Goal: Task Accomplishment & Management: Manage account settings

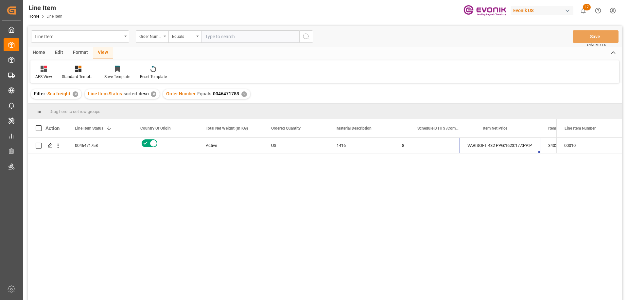
scroll to position [0, 131]
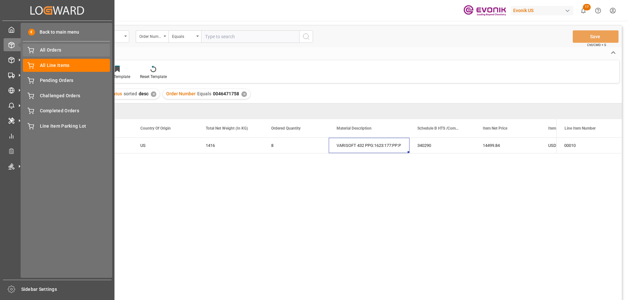
click at [53, 48] on span "All Orders" at bounding box center [75, 50] width 70 height 7
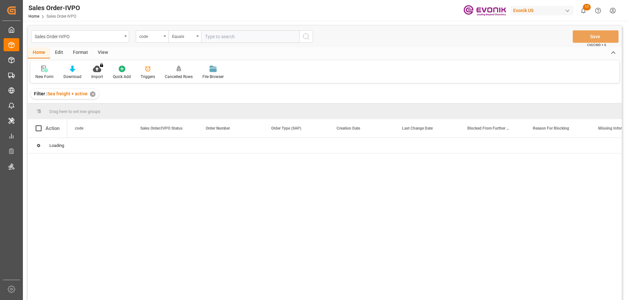
click at [151, 41] on div "code" at bounding box center [152, 36] width 33 height 12
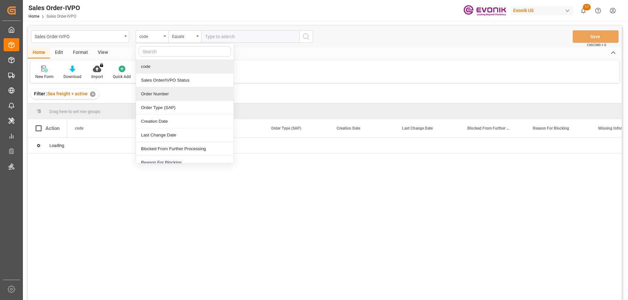
click at [158, 89] on div "Order Number" at bounding box center [184, 94] width 97 height 14
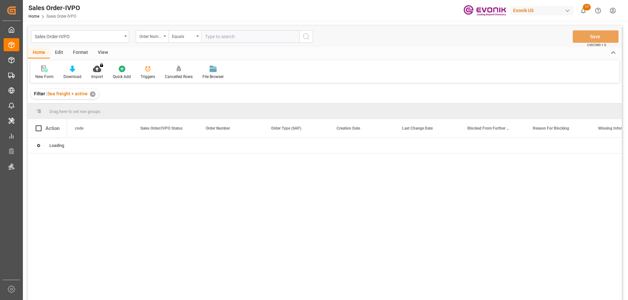
click at [230, 38] on input "text" at bounding box center [250, 36] width 98 height 12
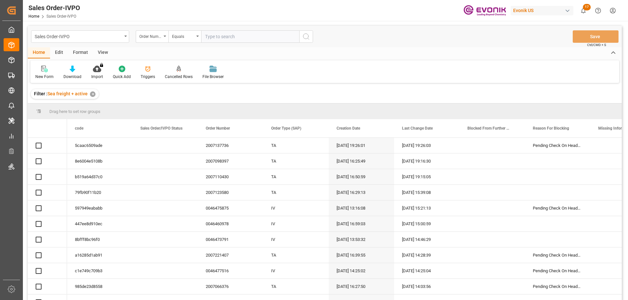
paste input "2007200668"
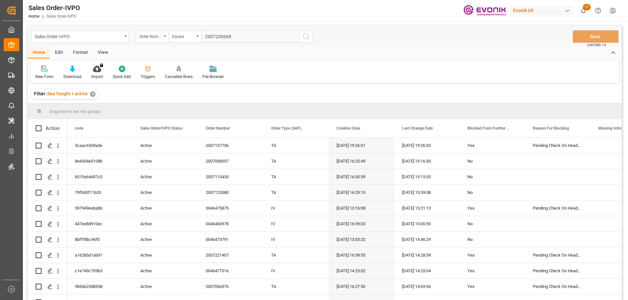
type input "2007200668"
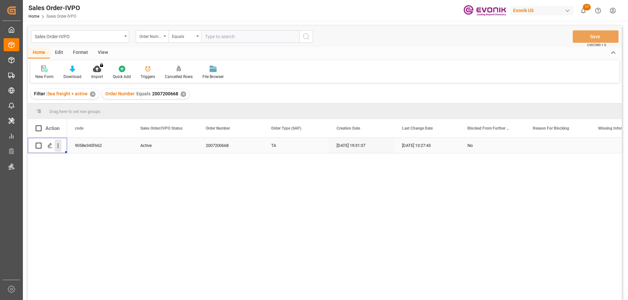
click at [58, 148] on icon "open menu" at bounding box center [58, 146] width 1 height 5
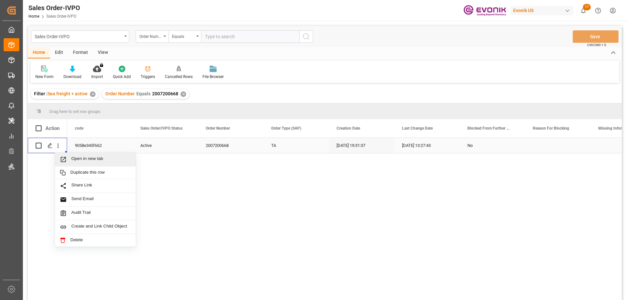
click at [76, 158] on span "Open in new tab" at bounding box center [101, 159] width 60 height 7
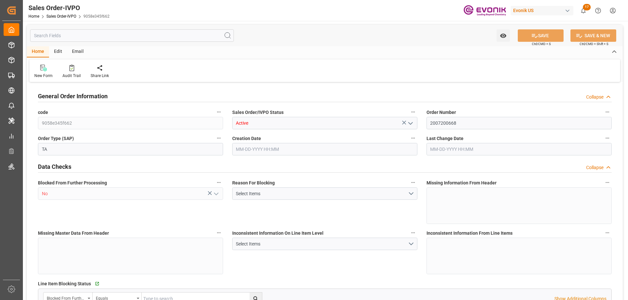
type input "CLVAP"
type input "0"
type input "1"
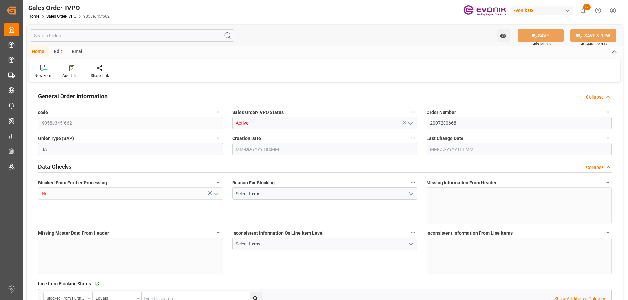
type input "15680"
type input "23.1069"
type input "17000"
type input "30"
type input "09-25-2025 19:31"
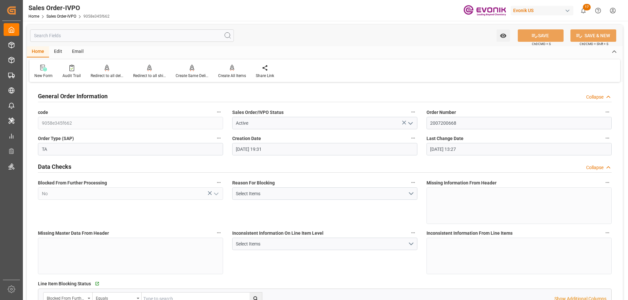
type input "09-29-2025 13:27"
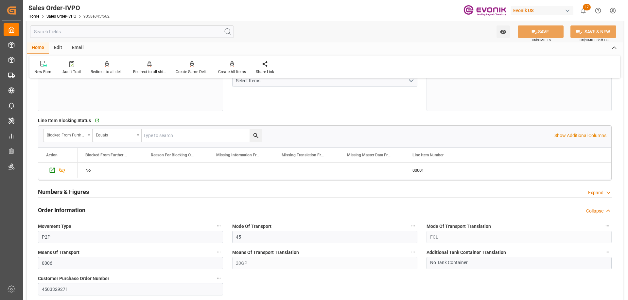
scroll to position [327, 0]
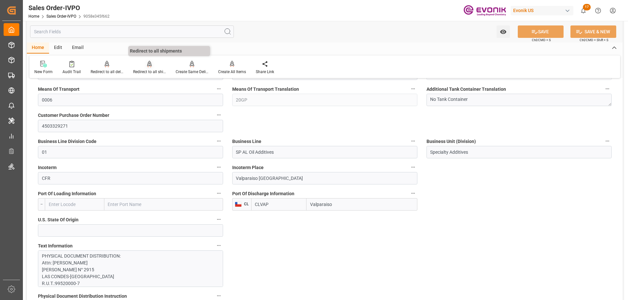
click at [146, 70] on div "Redirect to all shipments" at bounding box center [149, 72] width 33 height 6
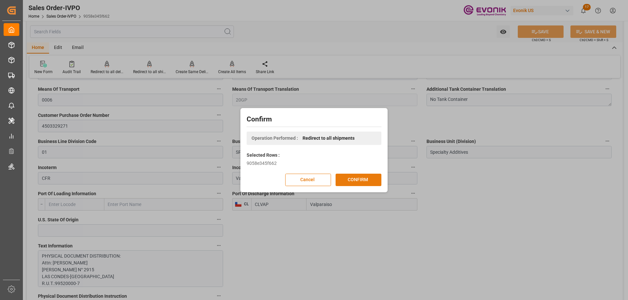
click at [363, 176] on button "CONFIRM" at bounding box center [358, 180] width 46 height 12
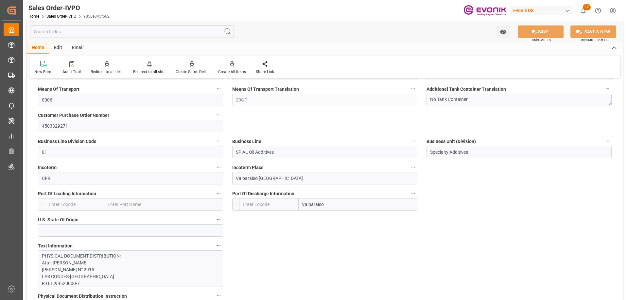
type input "CLVAP"
type input "0"
type input "1"
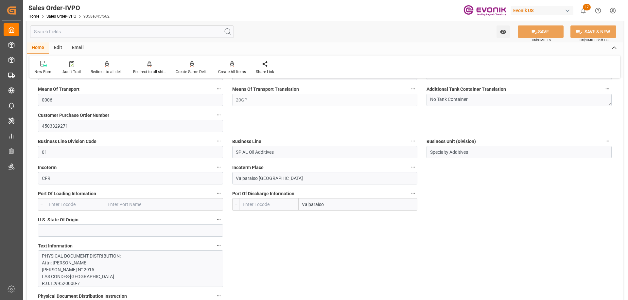
type input "15680"
type input "23.1069"
type input "17000"
type input "30"
type input "09-25-2025 19:31"
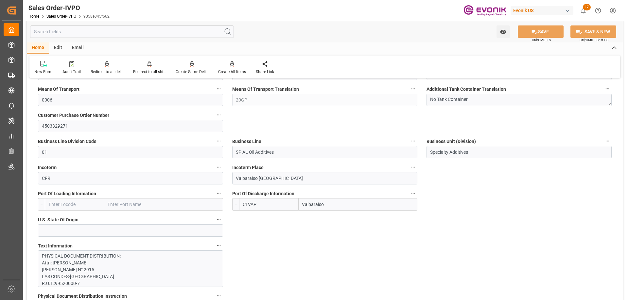
type input "09-29-2025 13:27"
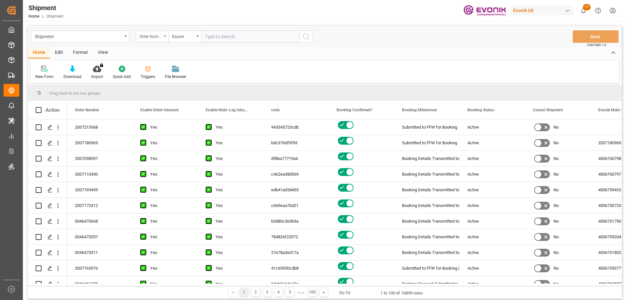
click at [155, 35] on div "Order Number" at bounding box center [150, 36] width 22 height 8
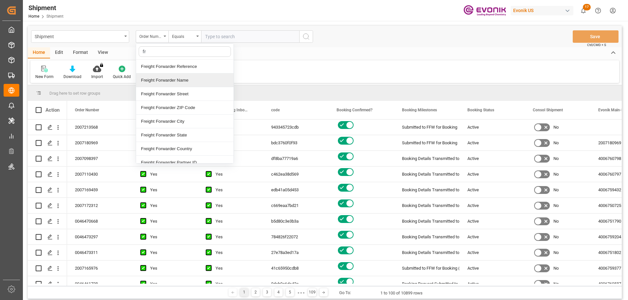
type input "fre"
click at [167, 67] on div "Freight Forwarder Reference" at bounding box center [184, 67] width 97 height 14
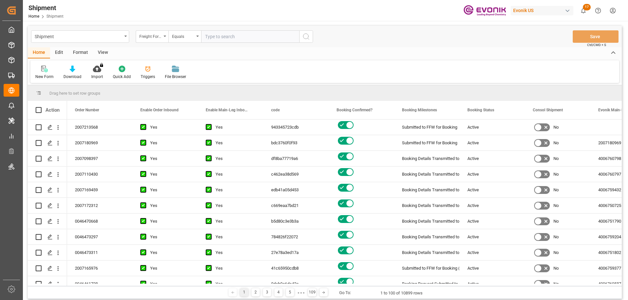
click at [230, 34] on input "text" at bounding box center [250, 36] width 98 height 12
paste input "251005000181"
type input "251005000181"
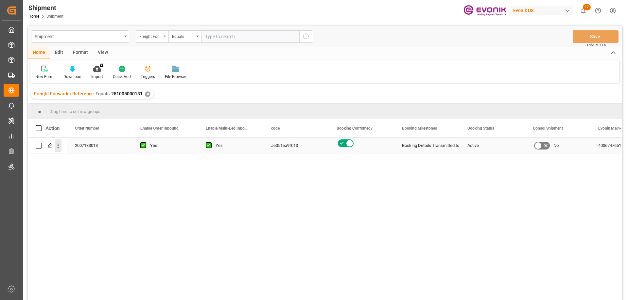
click at [60, 146] on icon "open menu" at bounding box center [58, 146] width 7 height 7
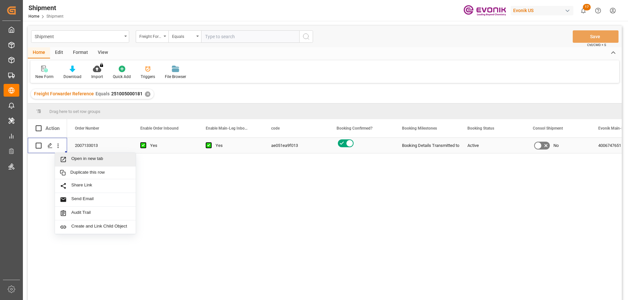
click at [82, 155] on div "Open in new tab" at bounding box center [95, 160] width 81 height 14
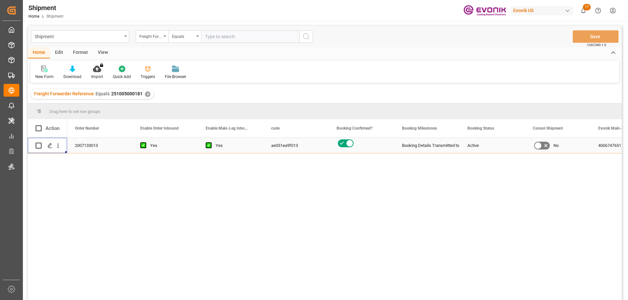
click at [229, 40] on input "text" at bounding box center [250, 36] width 98 height 12
paste input "251005000176"
type input "251005000176"
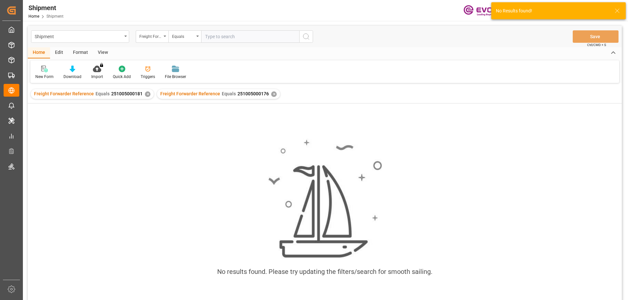
click at [145, 95] on div "✕" at bounding box center [148, 95] width 6 height 6
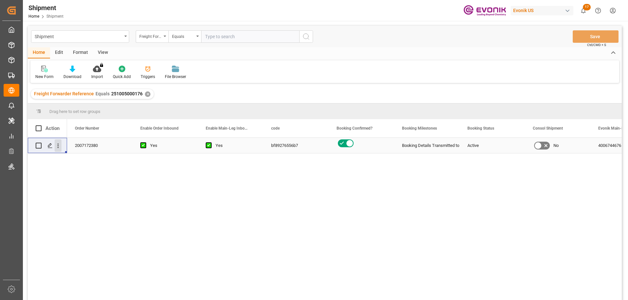
click at [57, 145] on icon "open menu" at bounding box center [58, 146] width 7 height 7
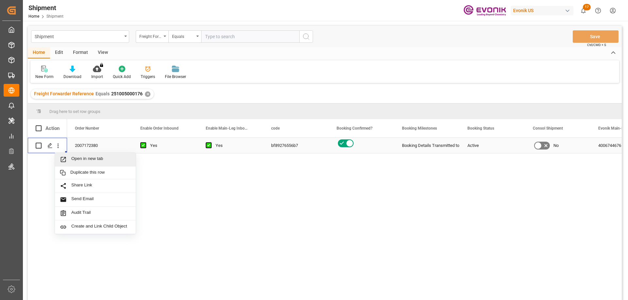
click at [74, 162] on span "Open in new tab" at bounding box center [101, 159] width 60 height 7
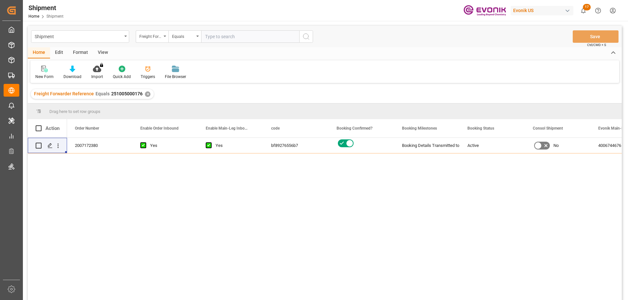
click at [214, 36] on input "text" at bounding box center [250, 36] width 98 height 12
paste input "251005000350"
type input "251005000350"
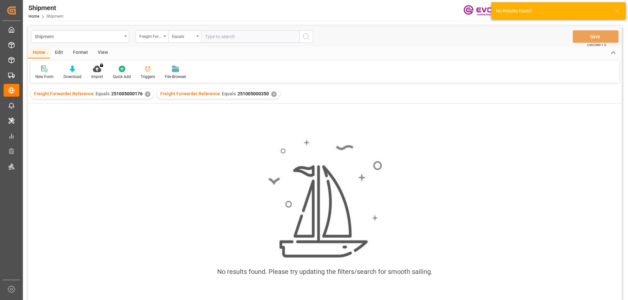
click at [145, 94] on div "✕" at bounding box center [148, 95] width 6 height 6
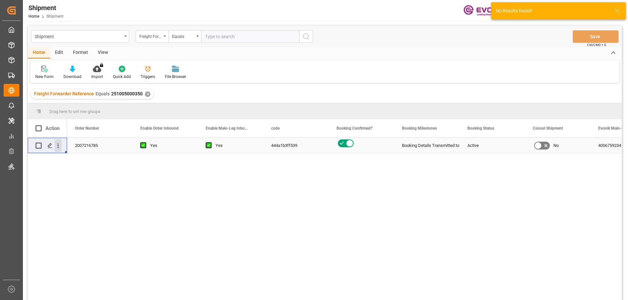
click at [58, 146] on icon "open menu" at bounding box center [58, 146] width 1 height 5
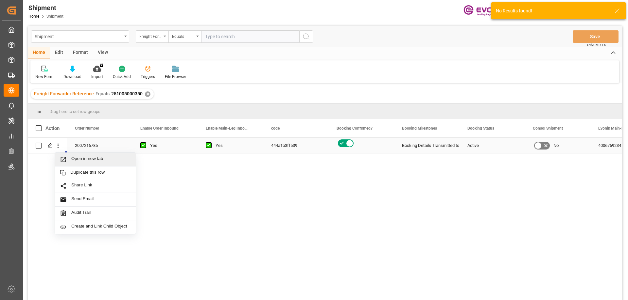
click at [78, 156] on div "Open in new tab" at bounding box center [95, 160] width 81 height 14
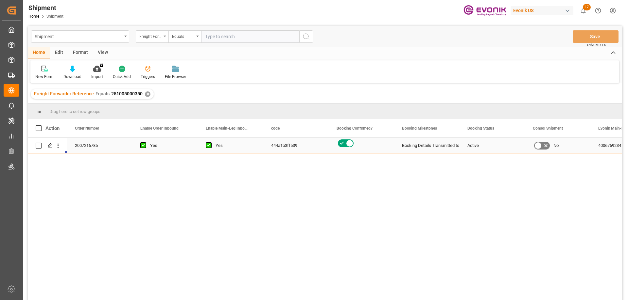
click at [216, 31] on input "text" at bounding box center [250, 36] width 98 height 12
paste input "251005000304"
type input "251005000304"
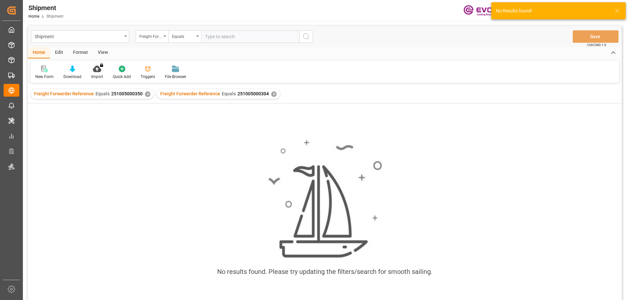
click at [146, 95] on div "✕" at bounding box center [148, 95] width 6 height 6
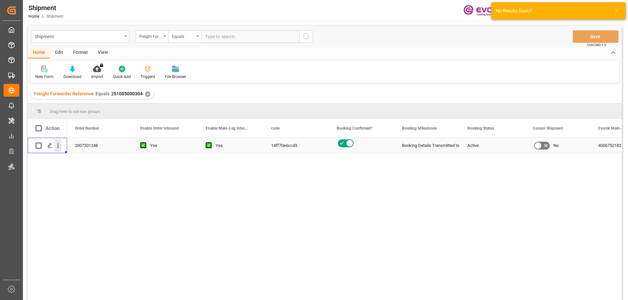
click at [57, 146] on icon "open menu" at bounding box center [58, 146] width 7 height 7
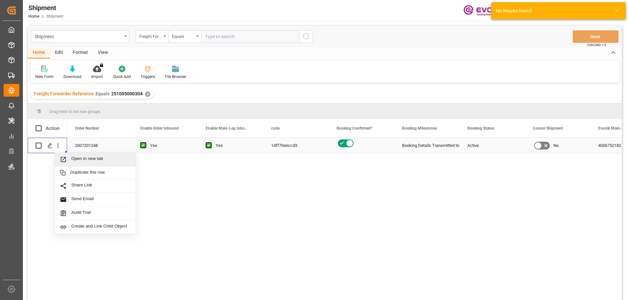
click at [86, 161] on span "Open in new tab" at bounding box center [101, 159] width 60 height 7
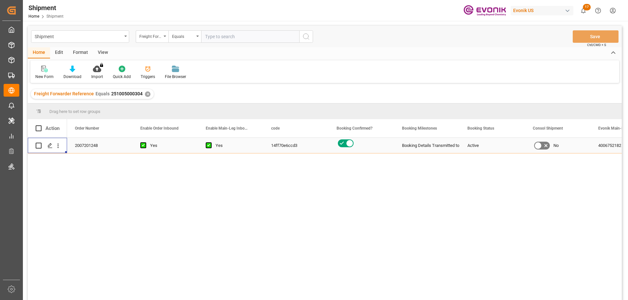
click at [247, 38] on input "text" at bounding box center [250, 36] width 98 height 12
paste input "251105000091"
type input "251105000091"
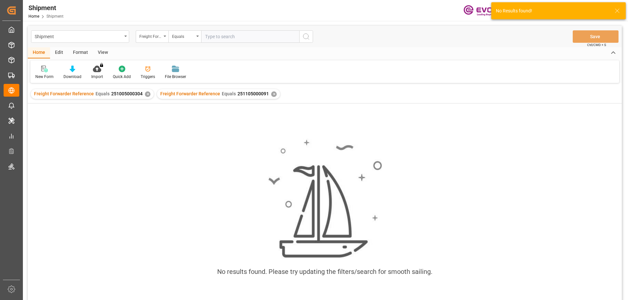
click at [146, 94] on div "✕" at bounding box center [148, 95] width 6 height 6
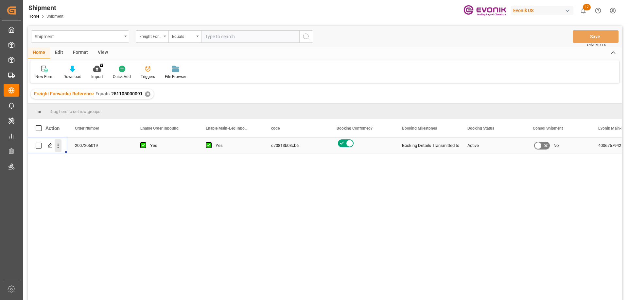
click at [58, 143] on icon "open menu" at bounding box center [58, 146] width 7 height 7
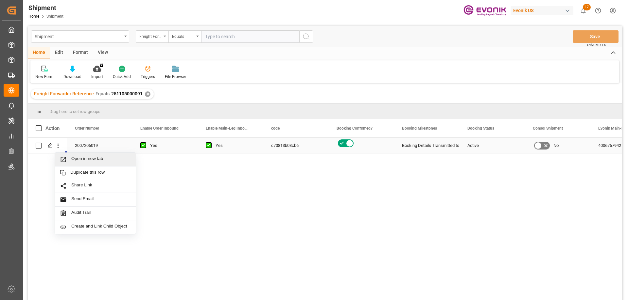
click at [101, 156] on div "Open in new tab" at bounding box center [95, 160] width 81 height 14
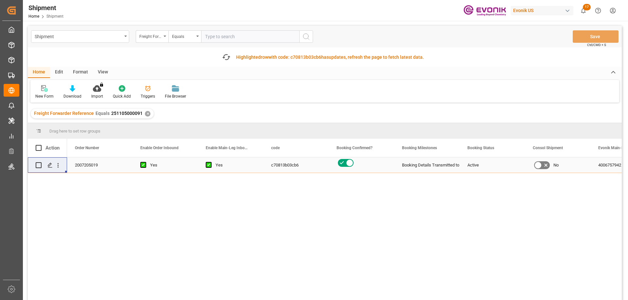
click at [242, 36] on input "text" at bounding box center [250, 36] width 98 height 12
paste input "251105000092"
type input "251105000092"
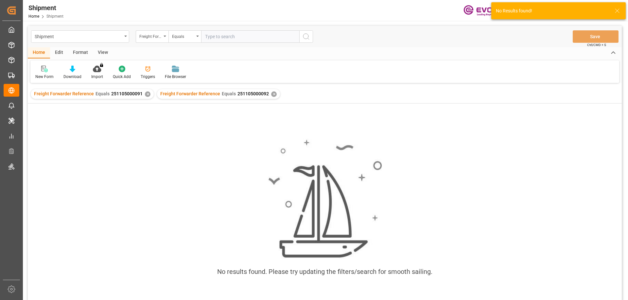
click at [145, 94] on div "✕" at bounding box center [148, 95] width 6 height 6
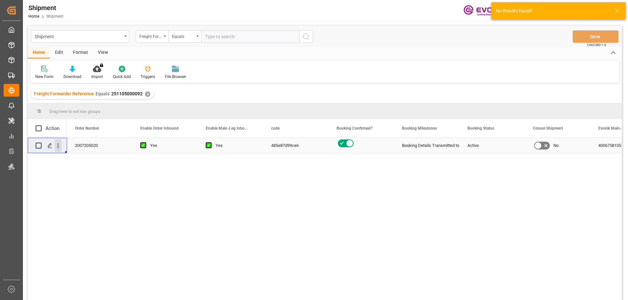
click at [58, 144] on icon "open menu" at bounding box center [58, 146] width 7 height 7
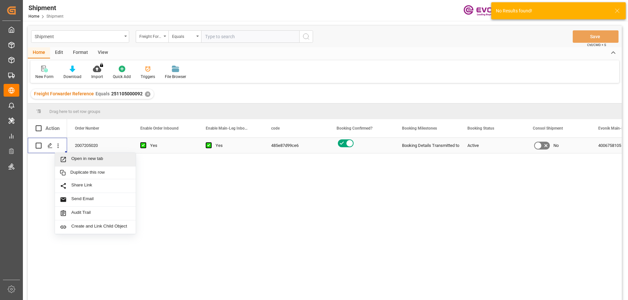
click at [84, 156] on div "Open in new tab" at bounding box center [95, 160] width 81 height 14
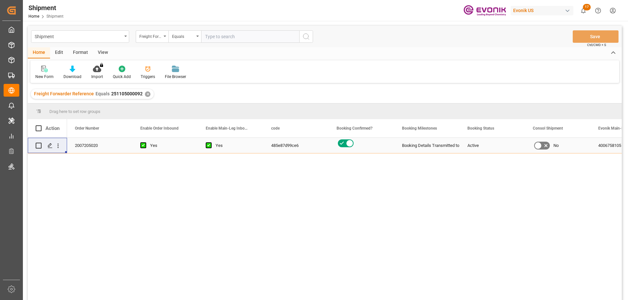
click at [306, 14] on div "Shipment Home Shipment Evonik US 17 Notifications Only show unread All Mark all…" at bounding box center [322, 10] width 609 height 21
click at [216, 32] on input "text" at bounding box center [250, 36] width 98 height 12
paste input "251105000093"
type input "251105000093"
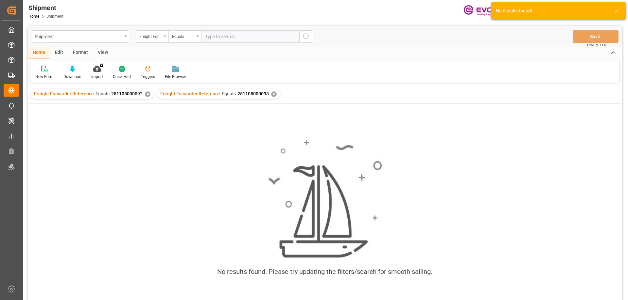
click at [146, 94] on div "✕" at bounding box center [148, 95] width 6 height 6
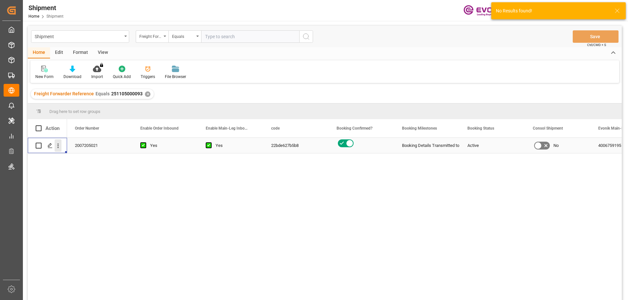
click at [57, 145] on icon "open menu" at bounding box center [58, 146] width 7 height 7
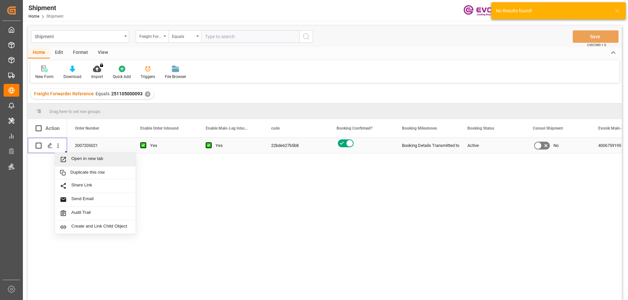
click at [90, 160] on span "Open in new tab" at bounding box center [101, 159] width 60 height 7
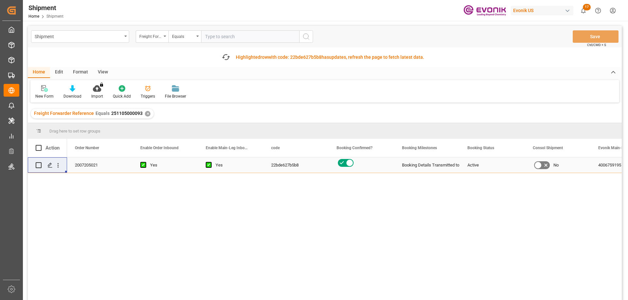
click at [279, 15] on div "Shipment Home Shipment Evonik US 17 Notifications Only show unread All Mark all…" at bounding box center [322, 10] width 609 height 21
click at [211, 42] on input "text" at bounding box center [250, 36] width 98 height 12
paste input "251105000090"
type input "251105000090"
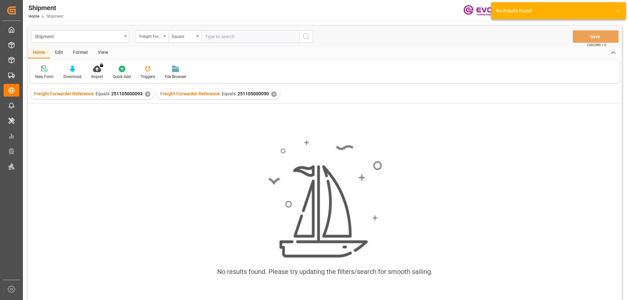
click at [147, 95] on div "✕" at bounding box center [148, 95] width 6 height 6
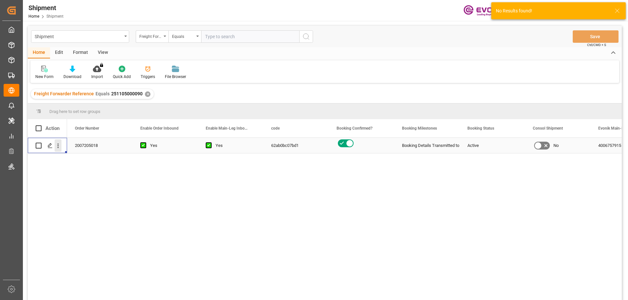
click at [59, 143] on icon "open menu" at bounding box center [58, 146] width 7 height 7
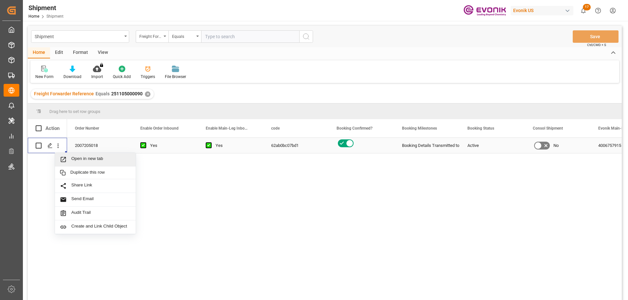
click at [78, 158] on span "Open in new tab" at bounding box center [101, 159] width 60 height 7
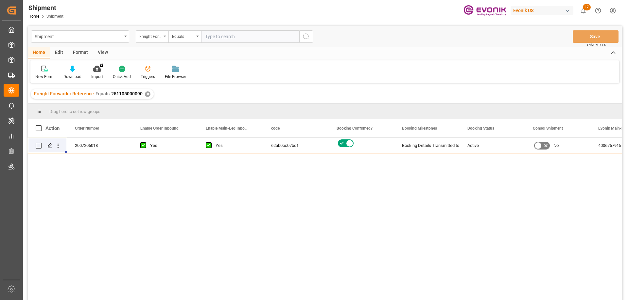
click at [235, 37] on input "text" at bounding box center [250, 36] width 98 height 12
paste input "251105000059"
type input "251105000059"
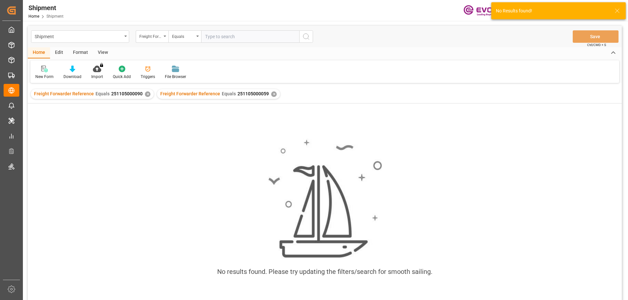
click at [142, 94] on div "Freight Forwarder Reference Equals 251105000090 ✕" at bounding box center [92, 94] width 123 height 10
click at [145, 94] on div "✕" at bounding box center [148, 95] width 6 height 6
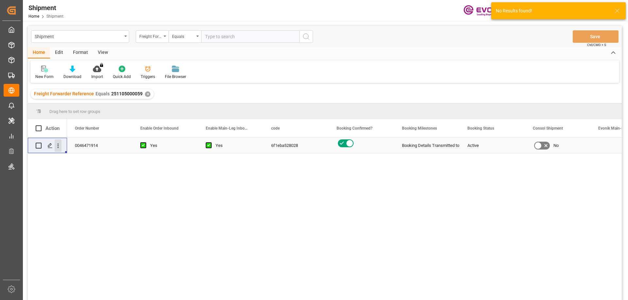
click at [58, 145] on icon "open menu" at bounding box center [58, 146] width 7 height 7
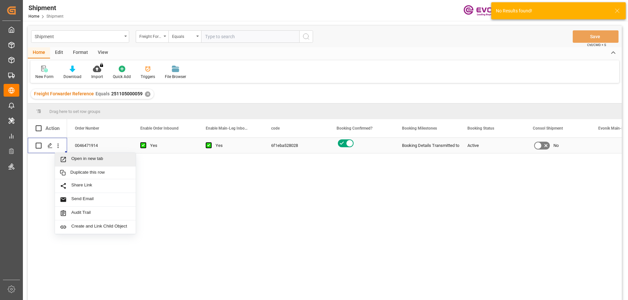
click at [84, 157] on span "Open in new tab" at bounding box center [101, 159] width 60 height 7
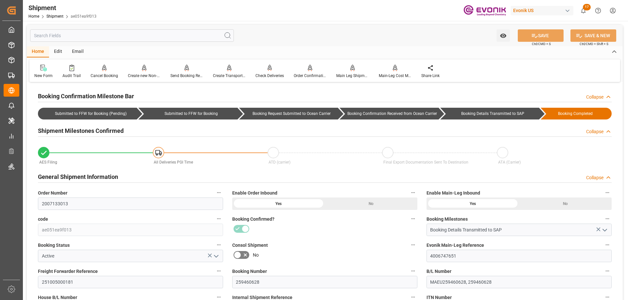
click at [276, 12] on div "Shipment Home Shipment ae051ea9f013 Evonik US 17 Notifications Only show unread…" at bounding box center [322, 10] width 609 height 21
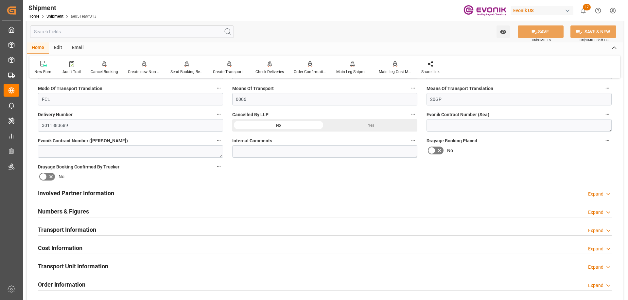
scroll to position [294, 0]
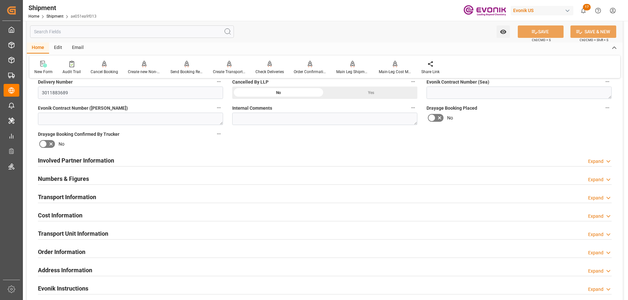
click at [80, 159] on h2 "Involved Partner Information" at bounding box center [76, 160] width 76 height 9
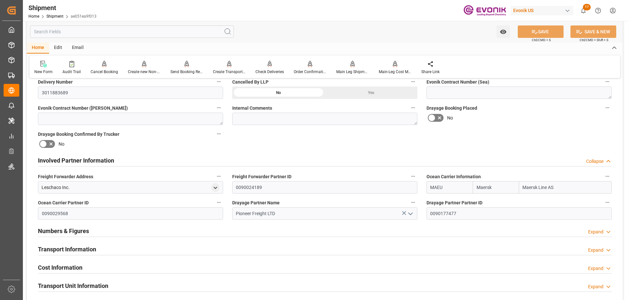
click at [100, 247] on div "Transport Information Expand" at bounding box center [325, 249] width 574 height 12
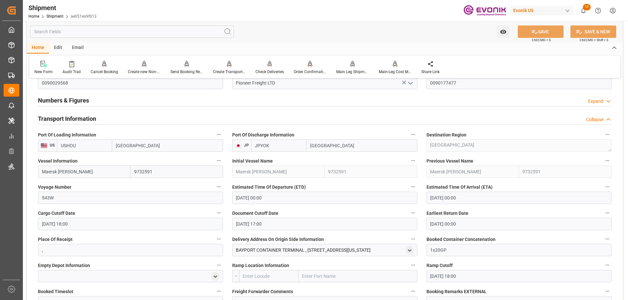
scroll to position [360, 0]
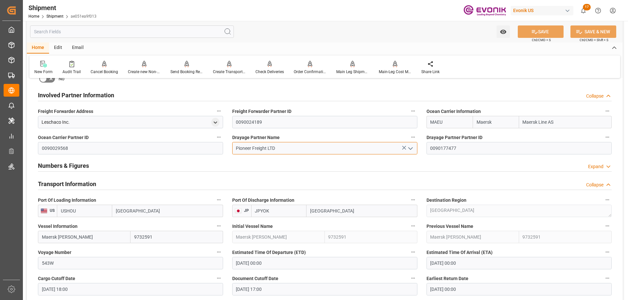
drag, startPoint x: 289, startPoint y: 148, endPoint x: 225, endPoint y: 150, distance: 64.5
click at [225, 150] on div "Booking Confirmation Milestone Bar Collapse Submitted to FFW for Booking (Pendi…" at bounding box center [325, 192] width 596 height 936
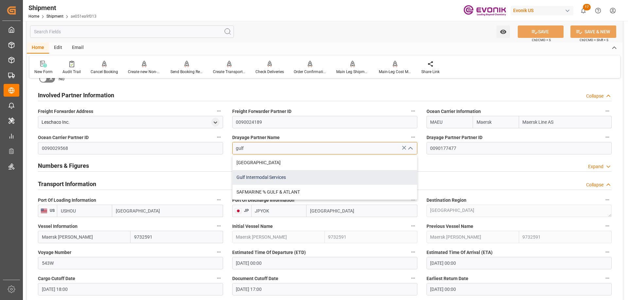
click at [271, 177] on div "Gulf Intermodal Services" at bounding box center [324, 177] width 184 height 15
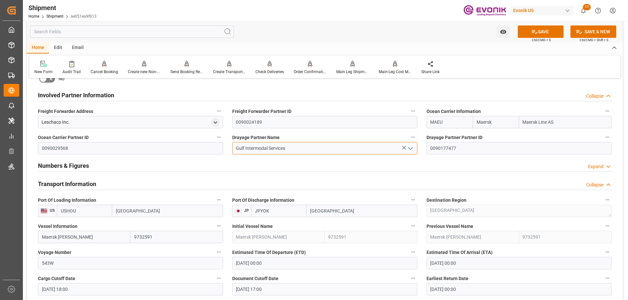
type input "Gulf Intermodal Services"
click at [548, 31] on button "SAVE" at bounding box center [541, 32] width 46 height 12
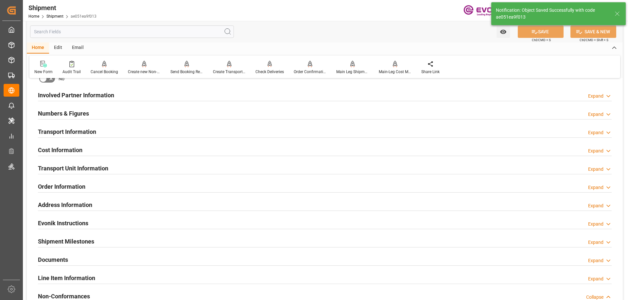
click at [71, 95] on h2 "Involved Partner Information" at bounding box center [76, 95] width 76 height 9
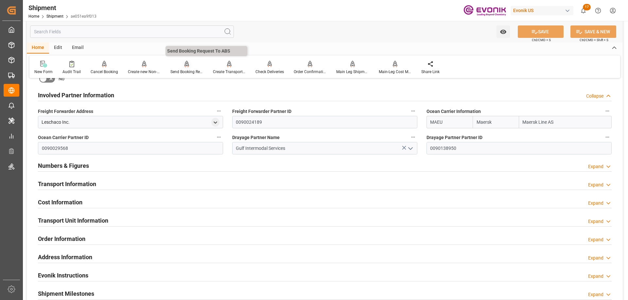
click at [176, 70] on div "Send Booking Request To ABS" at bounding box center [186, 72] width 33 height 6
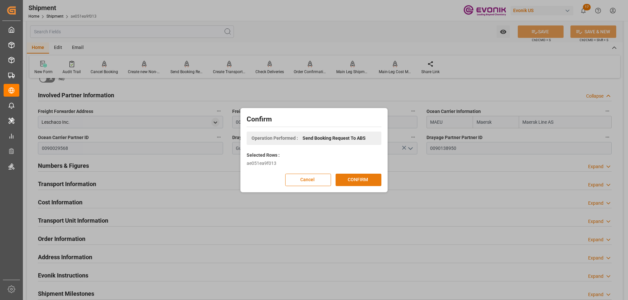
click at [352, 179] on button "CONFIRM" at bounding box center [358, 180] width 46 height 12
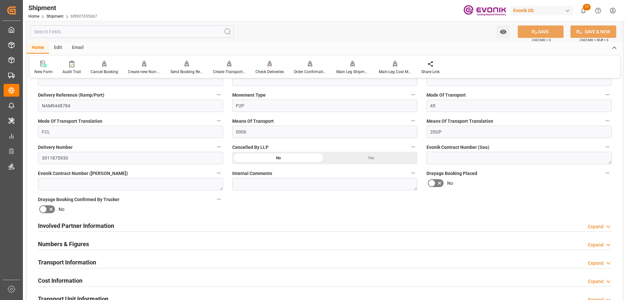
scroll to position [294, 0]
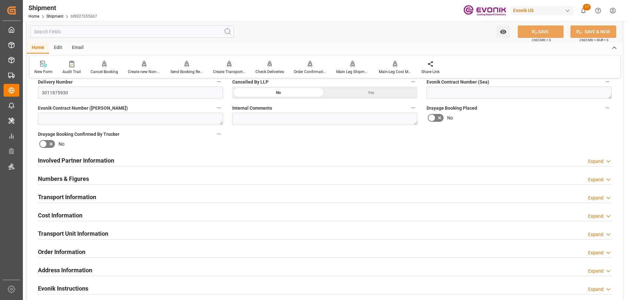
click at [83, 180] on h2 "Numbers & Figures" at bounding box center [63, 179] width 51 height 9
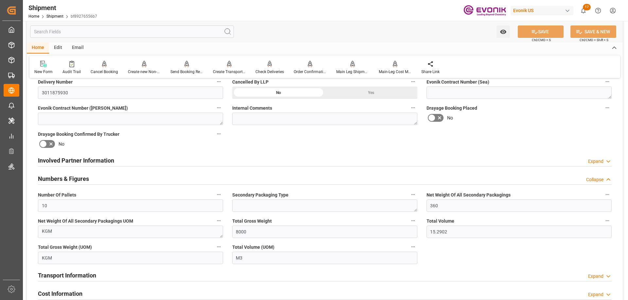
click at [104, 161] on h2 "Involved Partner Information" at bounding box center [76, 160] width 76 height 9
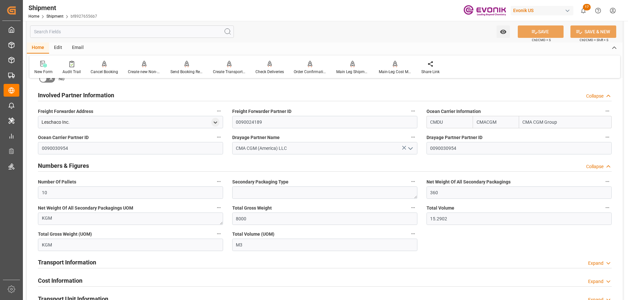
scroll to position [392, 0]
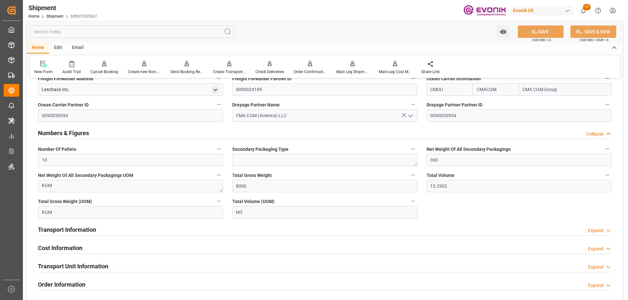
click at [70, 262] on h2 "Transport Unit Information" at bounding box center [73, 266] width 70 height 9
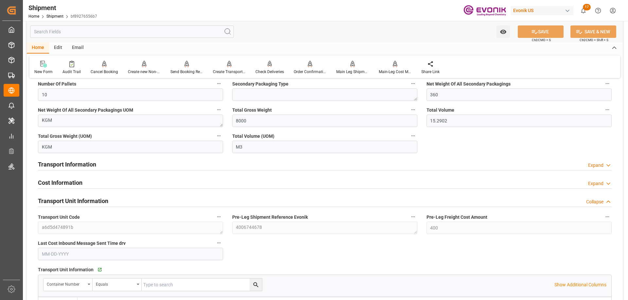
click at [79, 156] on div "Transport Information Expand" at bounding box center [324, 165] width 583 height 18
click at [78, 164] on h2 "Transport Information" at bounding box center [67, 164] width 58 height 9
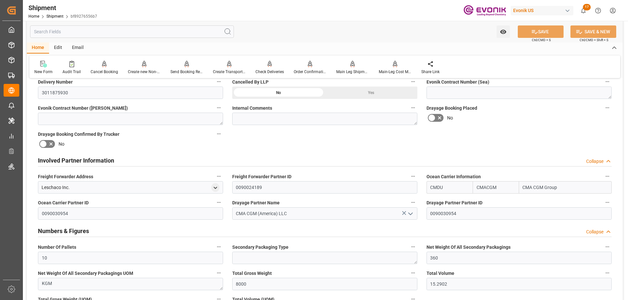
scroll to position [262, 0]
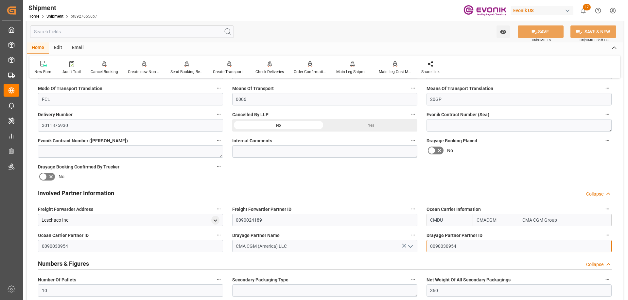
click at [443, 245] on input "0090030954" at bounding box center [518, 246] width 185 height 12
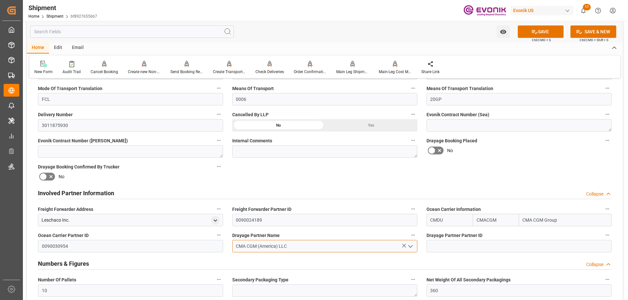
drag, startPoint x: 249, startPoint y: 245, endPoint x: 217, endPoint y: 249, distance: 31.9
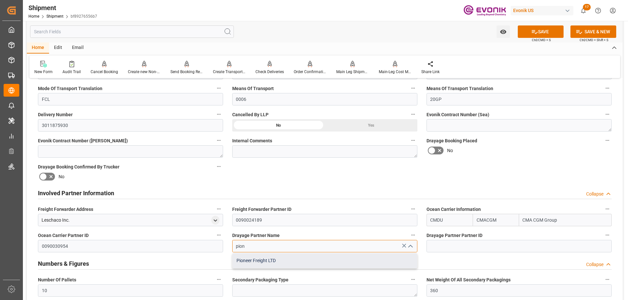
click at [257, 263] on div "Pioneer Freight LTD" at bounding box center [324, 261] width 184 height 15
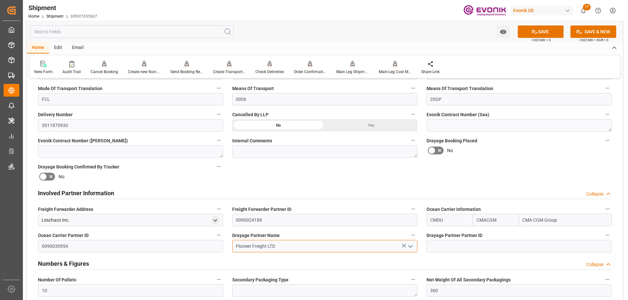
type input "Pioneer Freight LTD"
click at [527, 40] on div "Watch Option SAVE Ctrl/CMD + S SAVE & NEW Ctrl/CMD + Shift + S" at bounding box center [325, 32] width 596 height 22
click at [531, 36] on button "SAVE" at bounding box center [541, 32] width 46 height 12
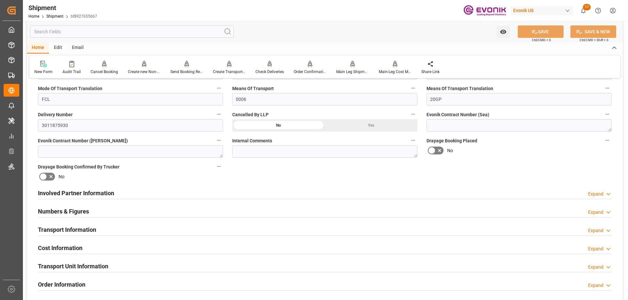
click at [123, 196] on div "Involved Partner Information Expand" at bounding box center [325, 193] width 574 height 12
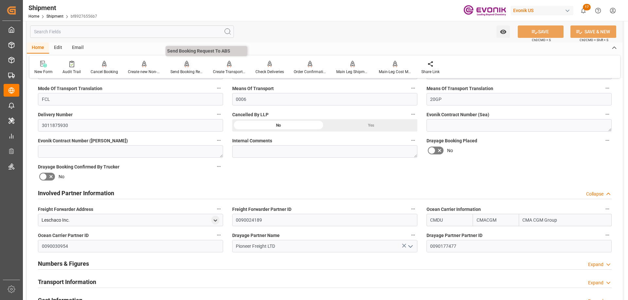
click at [183, 69] on div "Send Booking Request To ABS" at bounding box center [186, 67] width 43 height 14
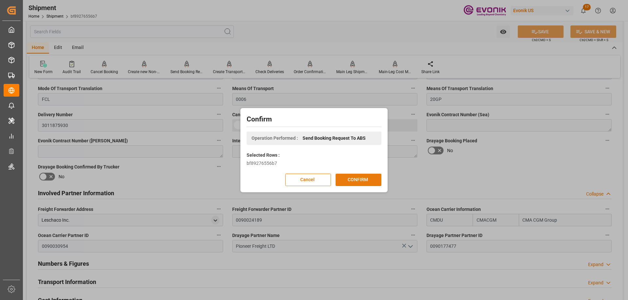
click at [349, 175] on button "CONFIRM" at bounding box center [358, 180] width 46 height 12
click at [260, 35] on div "Confirm Operation Performed : Send Booking Request To ABS Selected Rows : bf892…" at bounding box center [314, 150] width 628 height 300
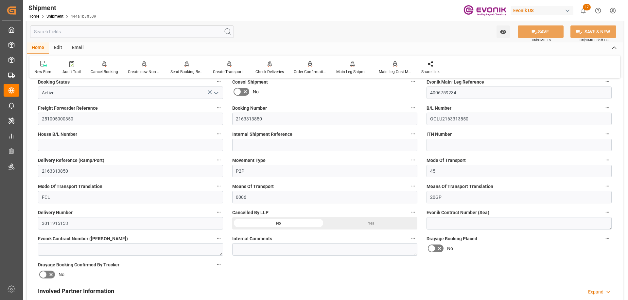
scroll to position [262, 0]
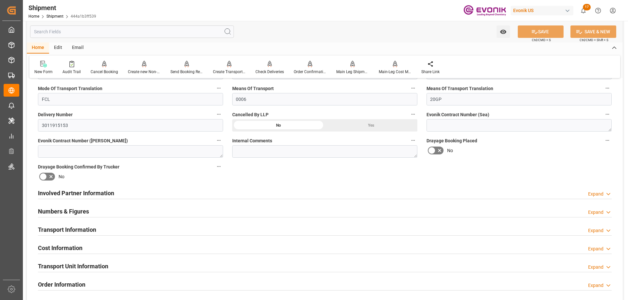
click at [86, 196] on h2 "Involved Partner Information" at bounding box center [76, 193] width 76 height 9
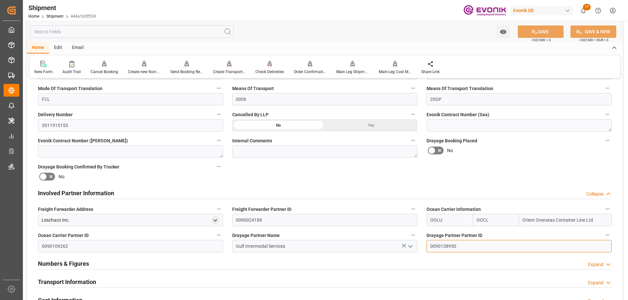
drag, startPoint x: 470, startPoint y: 247, endPoint x: 392, endPoint y: 249, distance: 77.5
click at [392, 249] on div "Booking Confirmation Milestone Bar Collapse Submitted to FFW for Booking (Pendi…" at bounding box center [325, 186] width 596 height 729
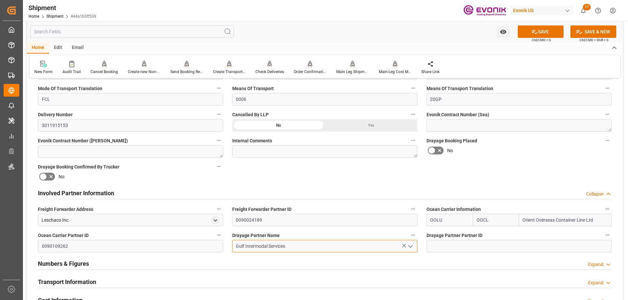
drag, startPoint x: 281, startPoint y: 249, endPoint x: 213, endPoint y: 249, distance: 67.4
click at [213, 249] on div "Booking Confirmation Milestone Bar Collapse Submitted to FFW for Booking (Pendi…" at bounding box center [325, 186] width 596 height 729
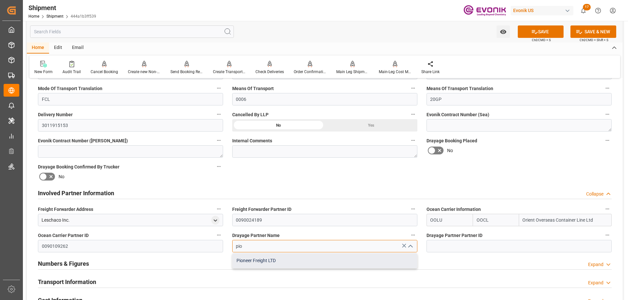
click at [258, 261] on div "Pioneer Freight LTD" at bounding box center [324, 261] width 184 height 15
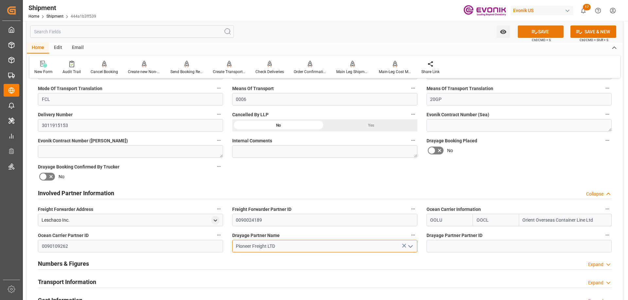
type input "Pioneer Freight LTD"
click at [547, 30] on button "SAVE" at bounding box center [541, 32] width 46 height 12
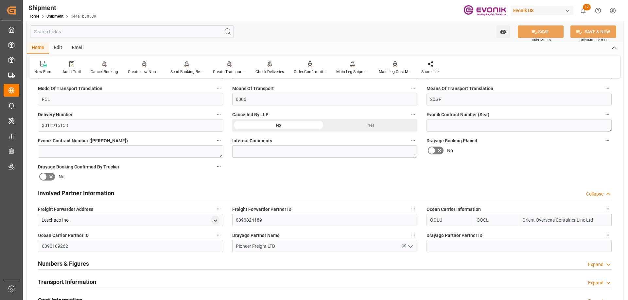
scroll to position [360, 0]
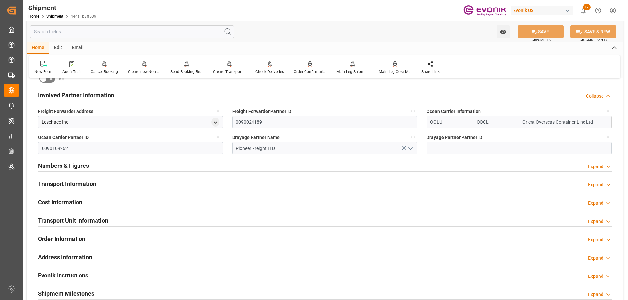
click at [72, 187] on h2 "Transport Information" at bounding box center [67, 184] width 58 height 9
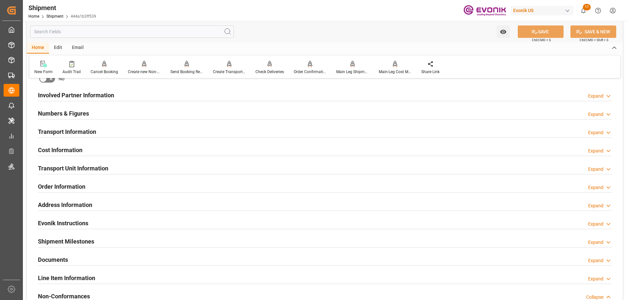
click at [71, 96] on h2 "Involved Partner Information" at bounding box center [76, 95] width 76 height 9
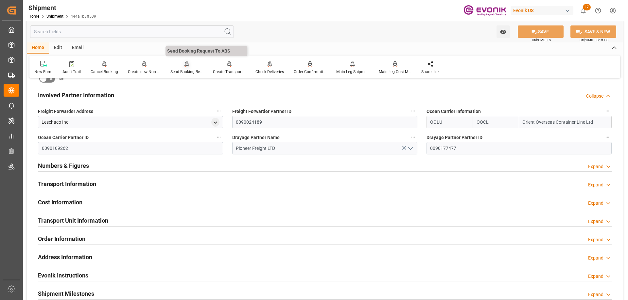
click at [185, 67] on icon at bounding box center [186, 64] width 5 height 7
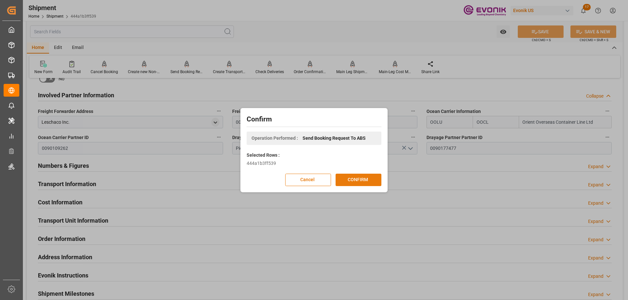
click at [354, 183] on button "CONFIRM" at bounding box center [358, 180] width 46 height 12
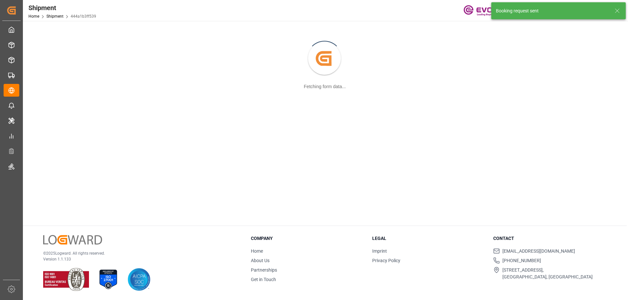
scroll to position [71, 0]
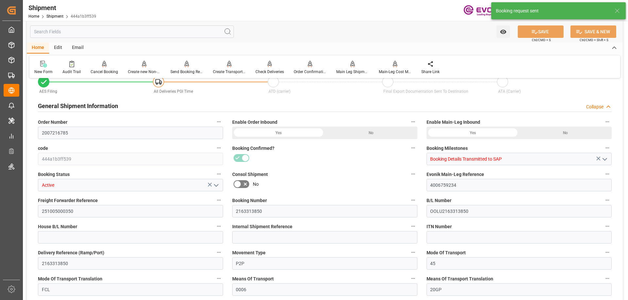
type input "OOCL"
type input "Orient Overseas Container Line Ltd"
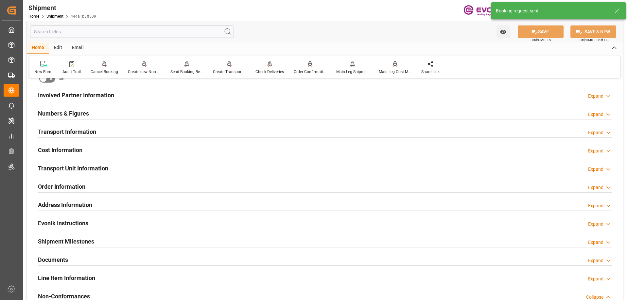
click at [375, 6] on div "Shipment Home Shipment 444a1b3ff539 Evonik US 17 Notifications Only show unread…" at bounding box center [322, 10] width 609 height 21
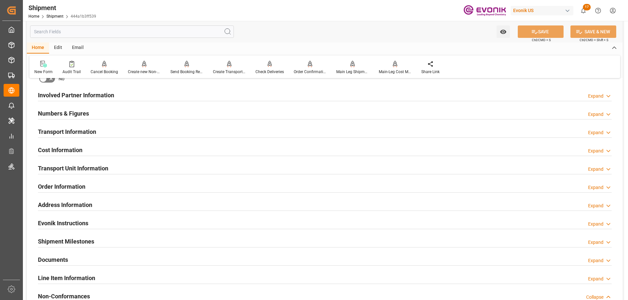
click at [92, 97] on h2 "Involved Partner Information" at bounding box center [76, 95] width 76 height 9
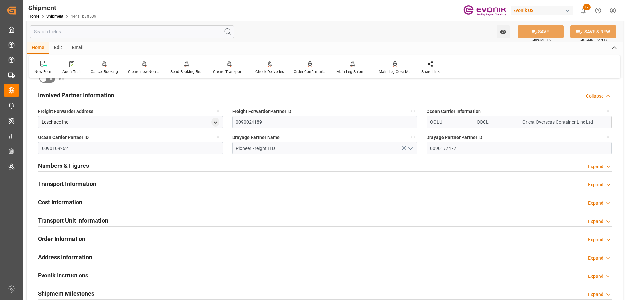
click at [82, 184] on h2 "Transport Information" at bounding box center [67, 184] width 58 height 9
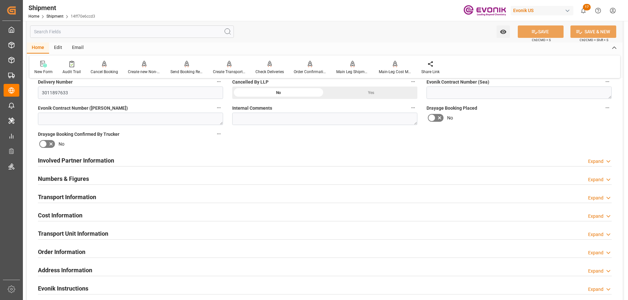
scroll to position [262, 0]
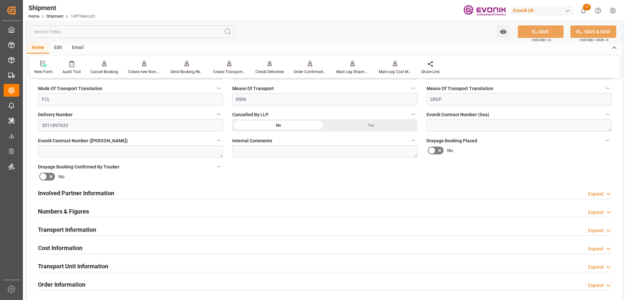
click at [72, 224] on div "Transport Information" at bounding box center [67, 229] width 58 height 12
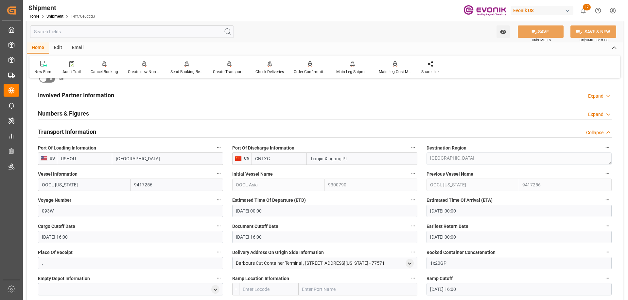
scroll to position [294, 0]
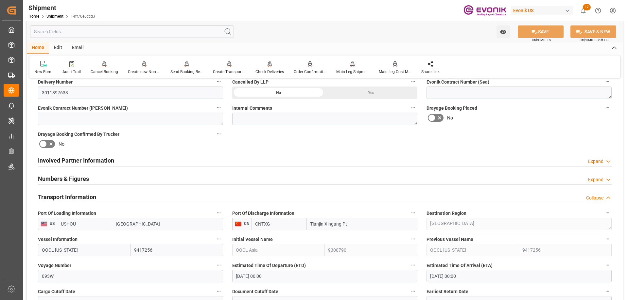
click at [94, 160] on h2 "Involved Partner Information" at bounding box center [76, 160] width 76 height 9
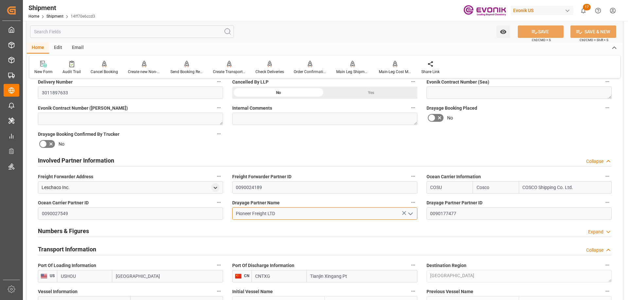
drag, startPoint x: 285, startPoint y: 214, endPoint x: 196, endPoint y: 217, distance: 89.6
click at [196, 217] on div "Booking Confirmation Milestone Bar Collapse Submitted to FFW for Booking (Pendi…" at bounding box center [325, 258] width 596 height 936
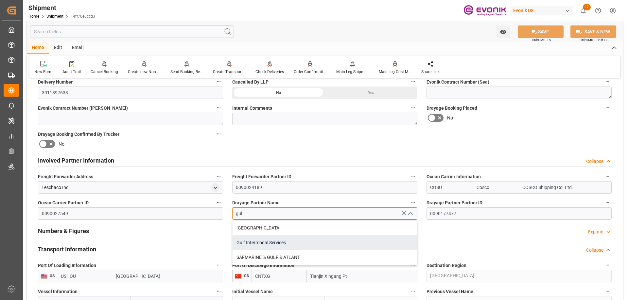
click at [282, 242] on div "Gulf Intermodal Services" at bounding box center [324, 243] width 184 height 15
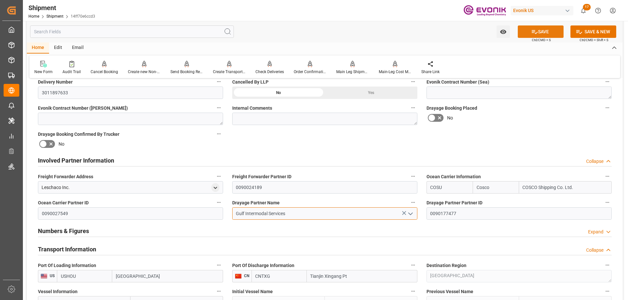
type input "Gulf Intermodal Services"
click at [536, 33] on icon at bounding box center [534, 31] width 7 height 7
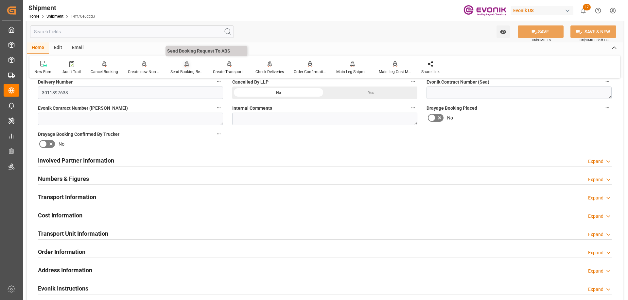
click at [187, 66] on icon at bounding box center [186, 66] width 3 height 1
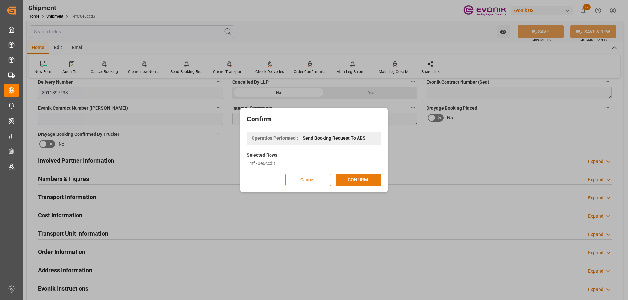
click at [347, 182] on button "CONFIRM" at bounding box center [358, 180] width 46 height 12
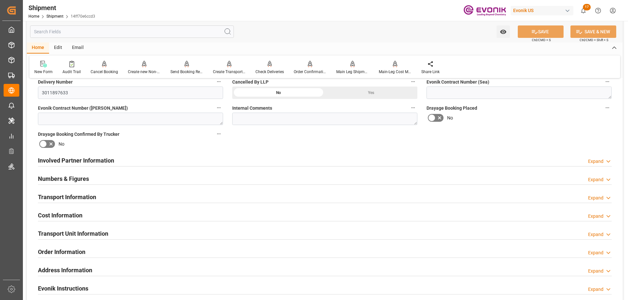
click at [94, 164] on h2 "Involved Partner Information" at bounding box center [76, 160] width 76 height 9
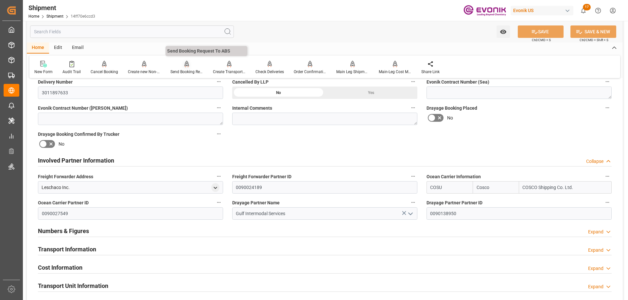
click at [188, 72] on div "Send Booking Request To ABS" at bounding box center [186, 72] width 33 height 6
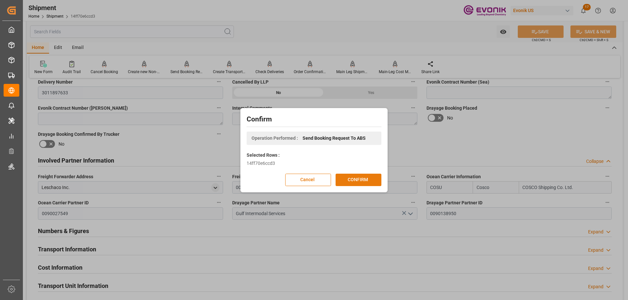
click at [341, 178] on button "CONFIRM" at bounding box center [358, 180] width 46 height 12
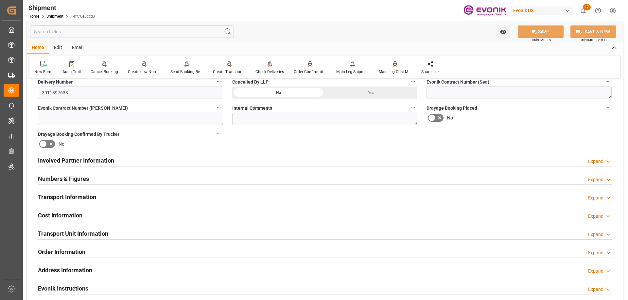
click at [91, 159] on h2 "Involved Partner Information" at bounding box center [76, 160] width 76 height 9
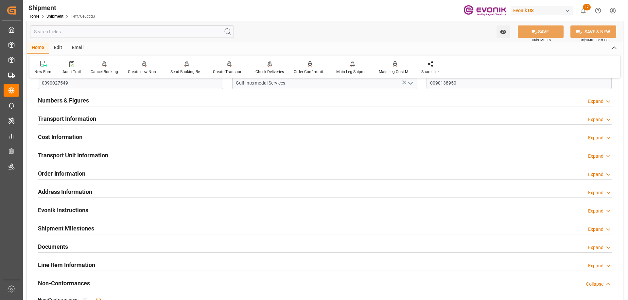
scroll to position [490, 0]
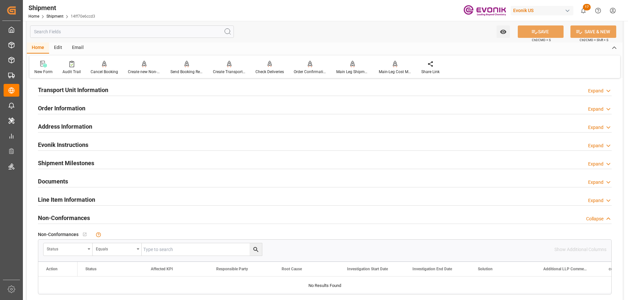
click at [103, 201] on div "Line Item Information Expand" at bounding box center [325, 199] width 574 height 12
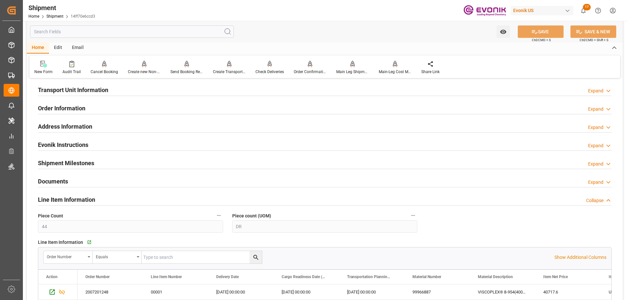
click at [90, 31] on input "text" at bounding box center [132, 32] width 204 height 12
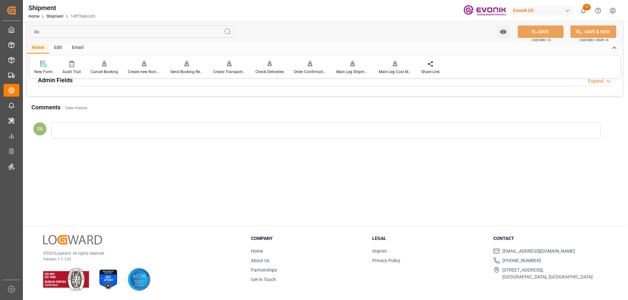
scroll to position [35, 0]
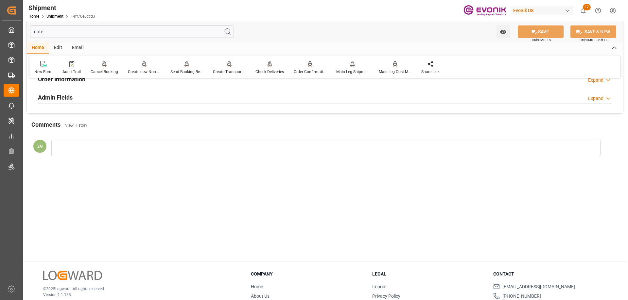
type input "dates"
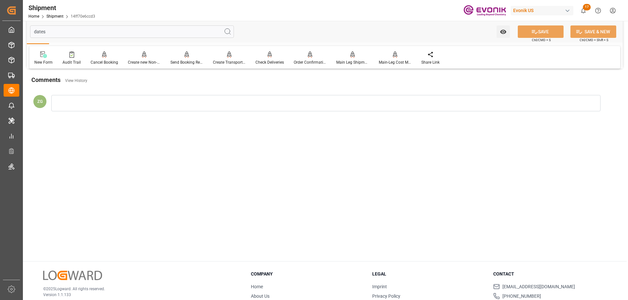
scroll to position [0, 0]
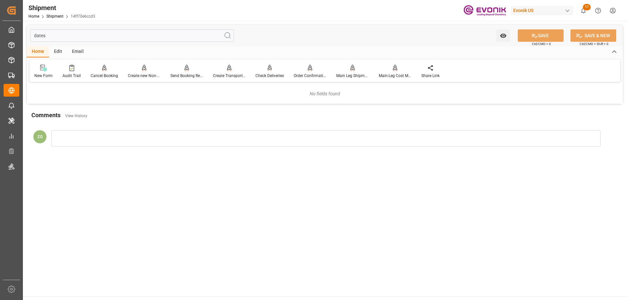
click at [46, 37] on input "dates" at bounding box center [132, 35] width 204 height 12
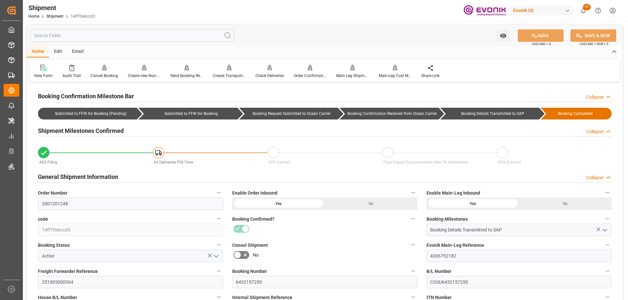
type input "44"
type input "DR"
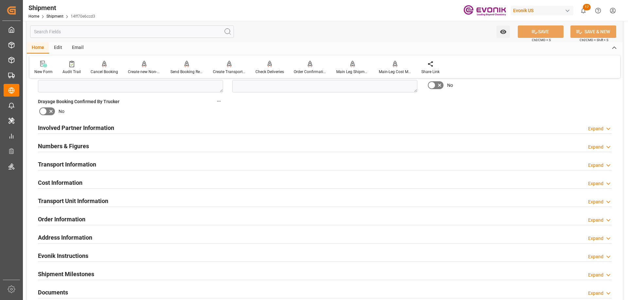
scroll to position [425, 0]
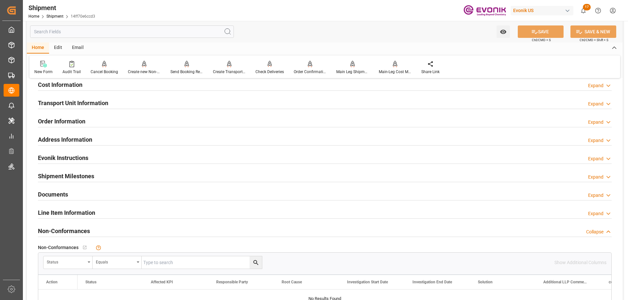
click at [61, 214] on h2 "Line Item Information" at bounding box center [66, 213] width 57 height 9
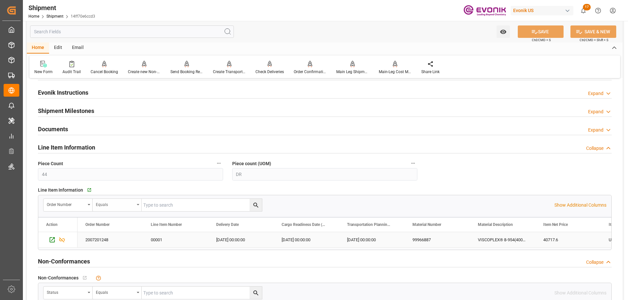
scroll to position [523, 0]
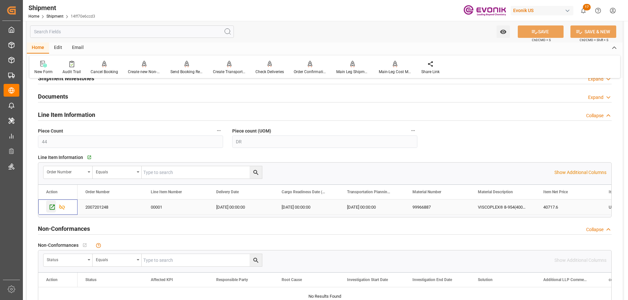
click at [50, 204] on icon "Press SPACE to select this row." at bounding box center [52, 207] width 7 height 7
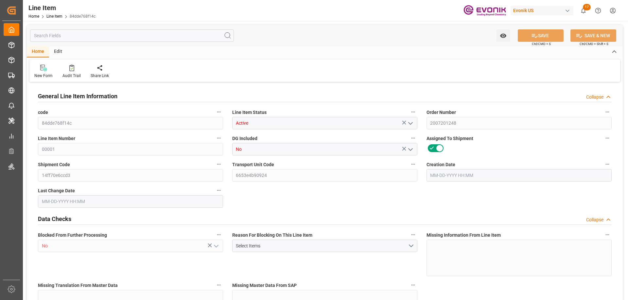
type input "11"
type input "8404"
type input "7700"
type input "12.7088"
type input "44"
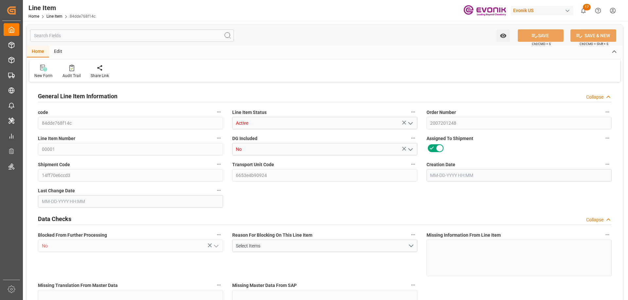
type input "40717.6"
type input "44"
type input "7700"
type input "8404"
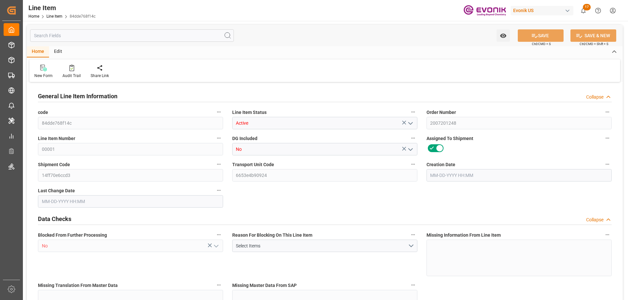
type input "8624"
type input "7700"
type input "12.7088"
type input "12708.784"
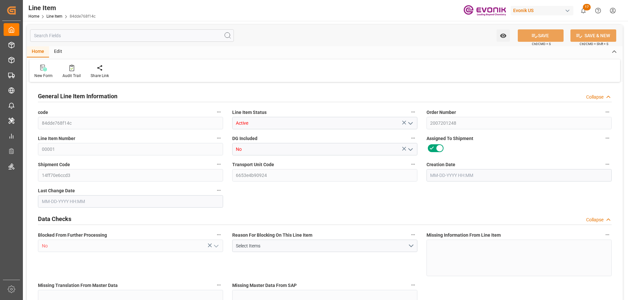
type input "44"
type input "8404"
type input "7700"
type input "12.7088"
type input "[DATE] 13:29"
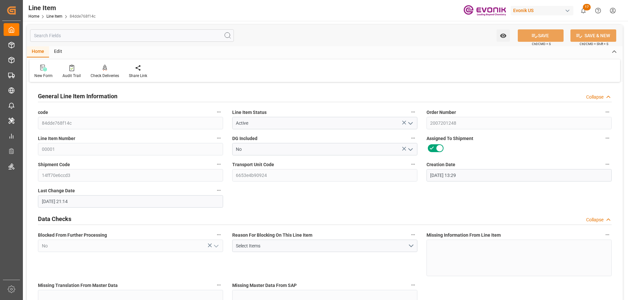
type input "10-07-2025 21:14"
type input "[DATE]"
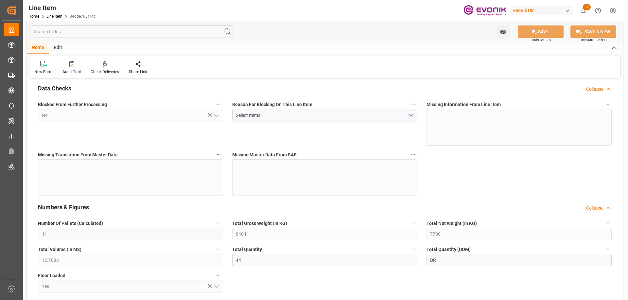
scroll to position [229, 0]
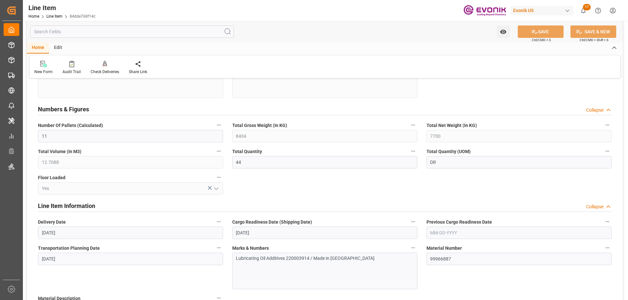
click at [69, 31] on input "text" at bounding box center [132, 32] width 204 height 12
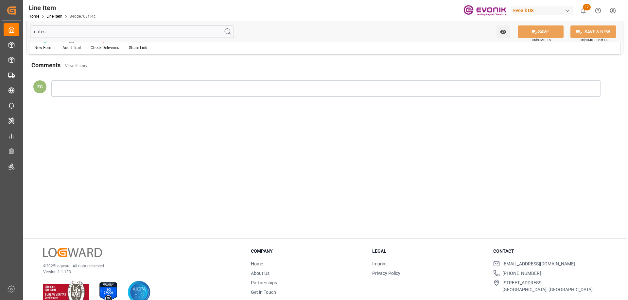
scroll to position [0, 0]
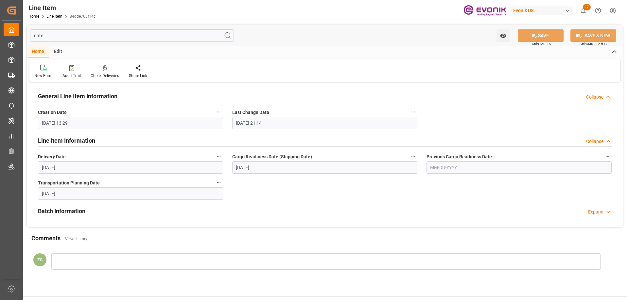
type input "date"
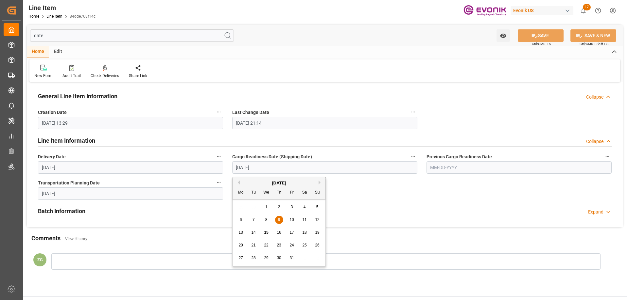
drag, startPoint x: 247, startPoint y: 169, endPoint x: 243, endPoint y: 168, distance: 4.4
click at [243, 168] on input "10-09-2025" at bounding box center [324, 168] width 185 height 12
type input "10-22-2025"
click at [541, 41] on button "SAVE" at bounding box center [541, 35] width 46 height 12
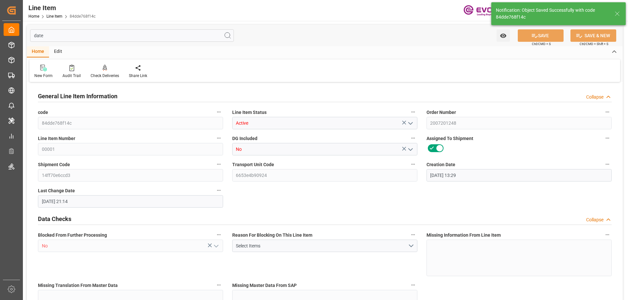
type input "11"
type input "8404"
type input "7700"
type input "12.7088"
type input "44"
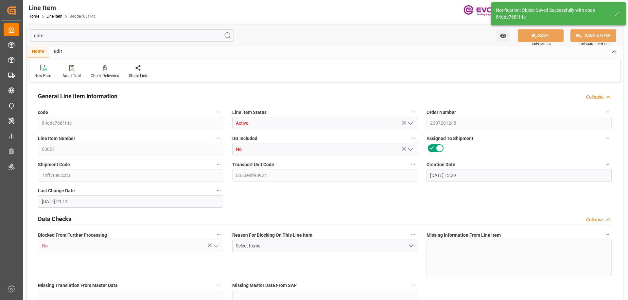
type input "40717.6"
type input "44"
type input "7700"
type input "8404"
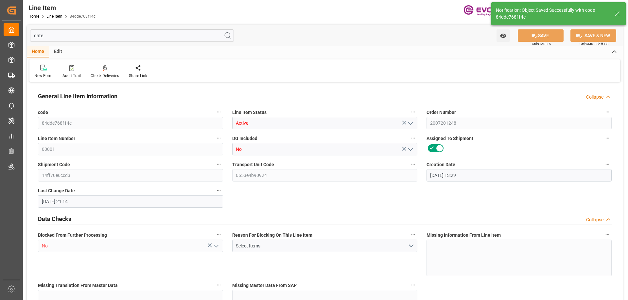
type input "8624"
type input "7700"
type input "12.7088"
type input "12708.784"
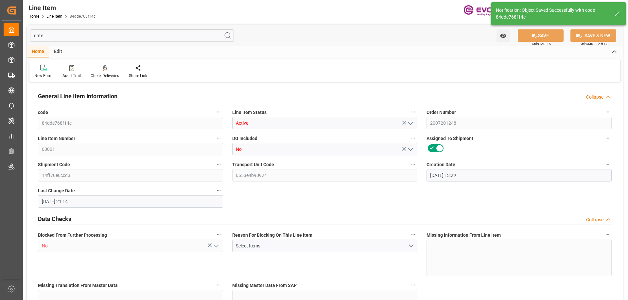
type input "44"
type input "8404"
type input "7700"
type input "12.7088"
type input "10-15-2025 20:00"
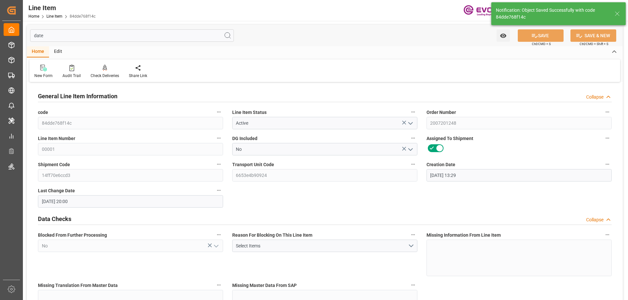
type input "10-09-2025"
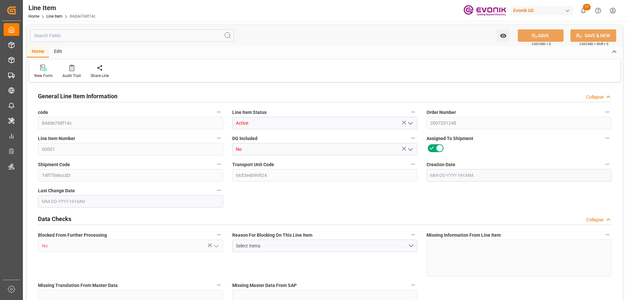
click at [72, 32] on input "text" at bounding box center [132, 35] width 204 height 12
type input "11"
type input "8404"
type input "7700"
type input "12.7088"
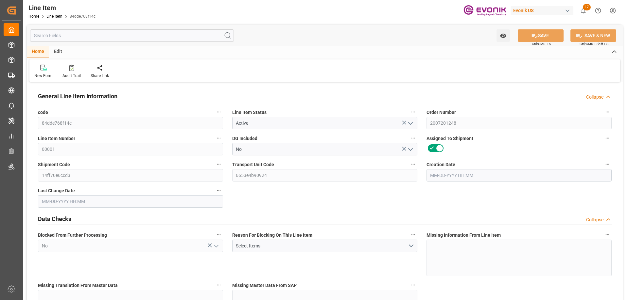
type input "44"
type input "40717.6"
type input "44"
type input "7700"
type input "8404"
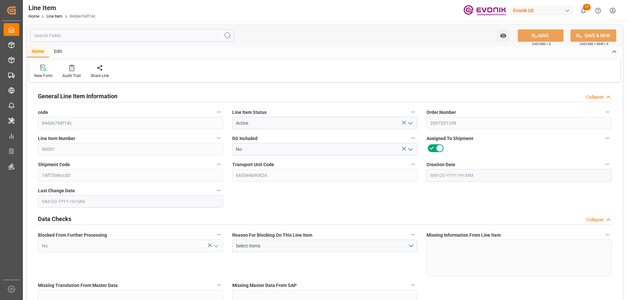
type input "8404"
type input "8624"
type input "7700"
type input "12.7088"
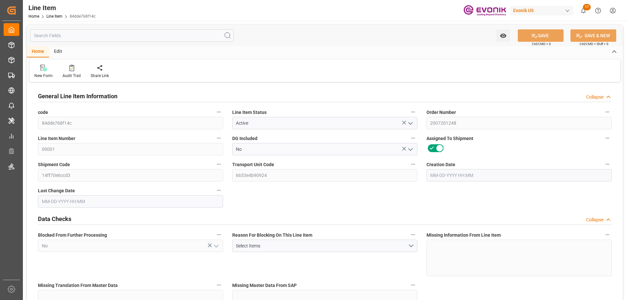
type input "12708.784"
type input "44"
type input "8404"
type input "7700"
type input "12.7088"
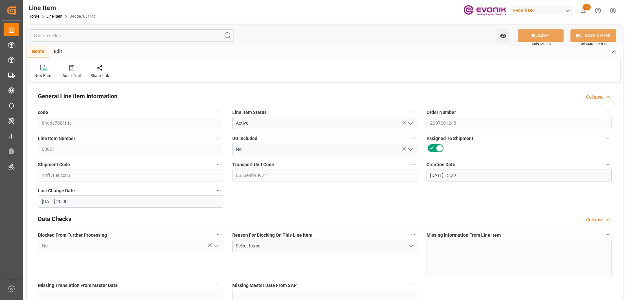
type input "09-26-2025 13:29"
type input "10-15-2025 20:00"
type input "12-14-2025"
type input "10-09-2025"
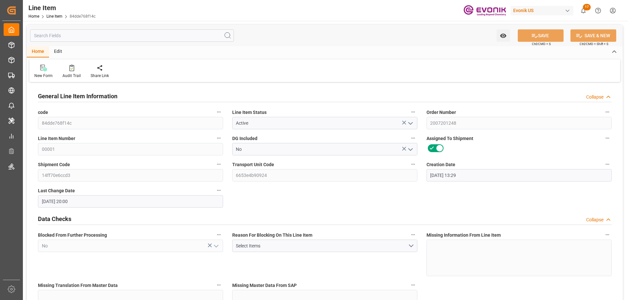
type input "10-02-2025"
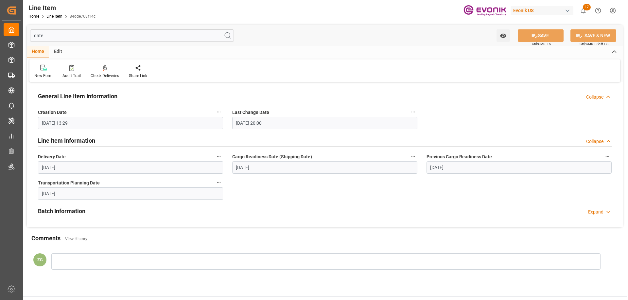
type input "date"
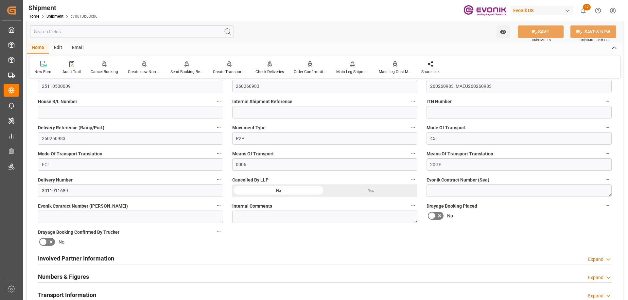
scroll to position [327, 0]
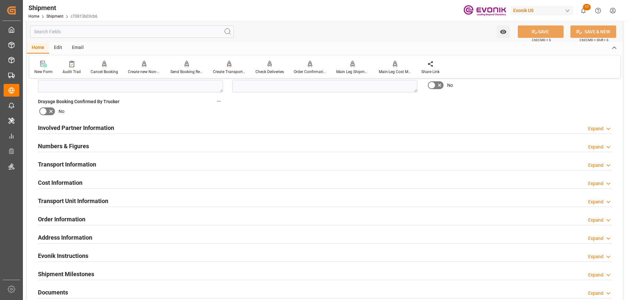
click at [106, 201] on h2 "Transport Unit Information" at bounding box center [73, 201] width 70 height 9
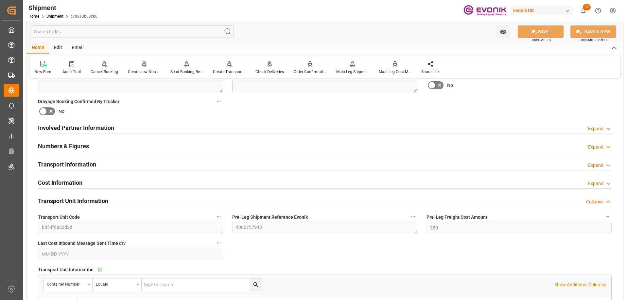
click at [99, 164] on div "Transport Information Expand" at bounding box center [325, 164] width 574 height 12
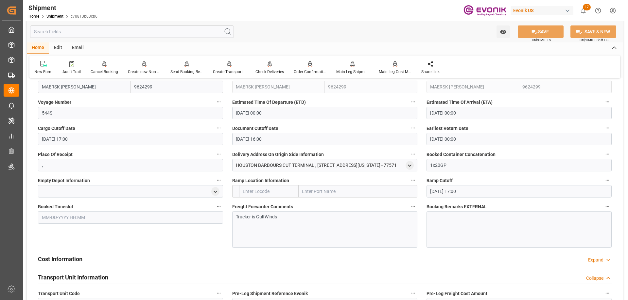
scroll to position [490, 0]
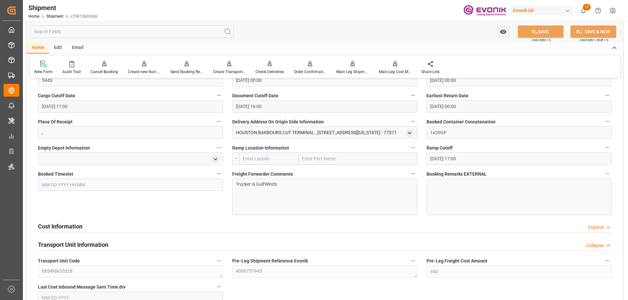
click at [190, 225] on div "Cost Information Expand" at bounding box center [325, 226] width 574 height 12
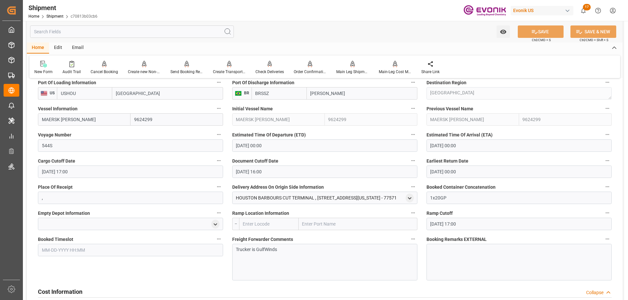
scroll to position [327, 0]
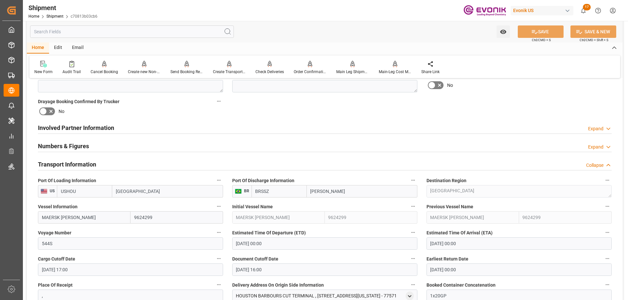
click at [88, 129] on h2 "Involved Partner Information" at bounding box center [76, 128] width 76 height 9
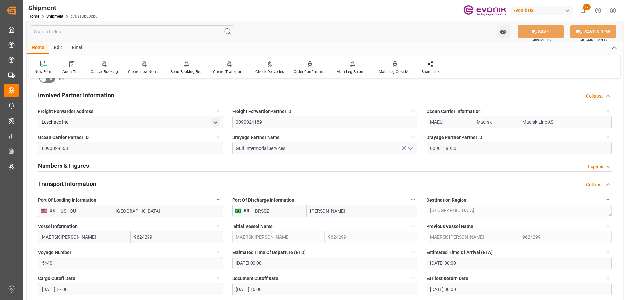
scroll to position [294, 0]
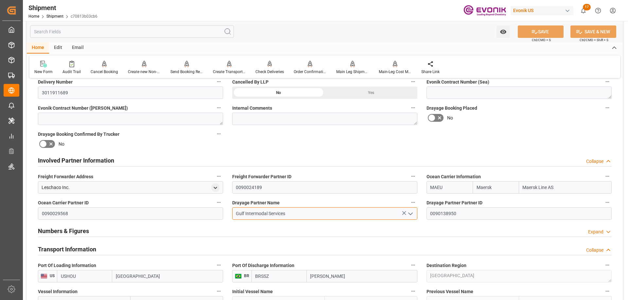
drag, startPoint x: 291, startPoint y: 213, endPoint x: 214, endPoint y: 213, distance: 77.2
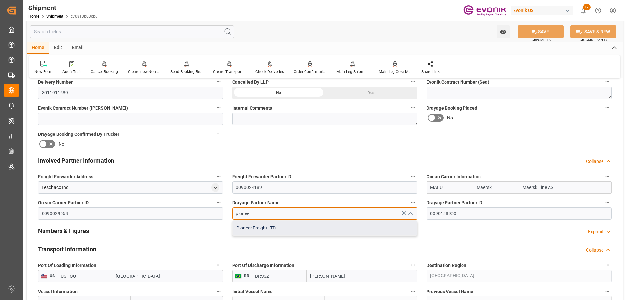
click at [261, 226] on div "Pioneer Freight LTD" at bounding box center [324, 228] width 184 height 15
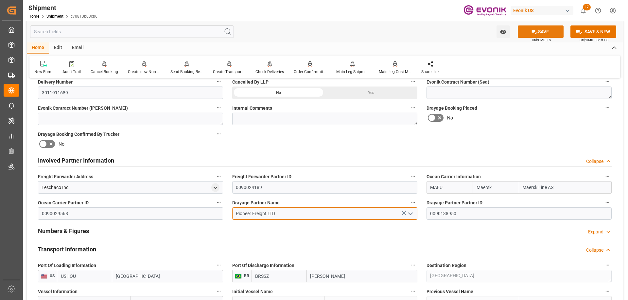
type input "Pioneer Freight LTD"
click at [529, 27] on button "SAVE" at bounding box center [541, 32] width 46 height 12
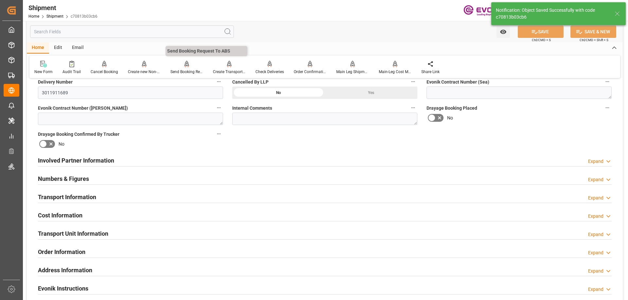
click at [177, 70] on div "Send Booking Request To ABS" at bounding box center [186, 72] width 33 height 6
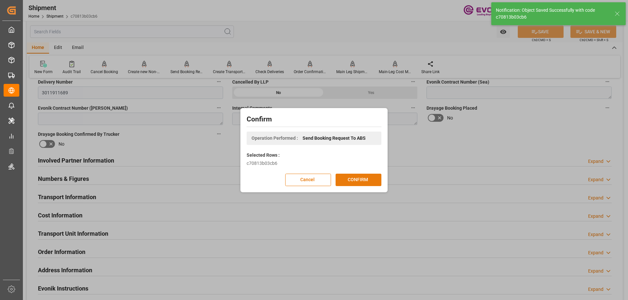
click at [357, 179] on button "CONFIRM" at bounding box center [358, 180] width 46 height 12
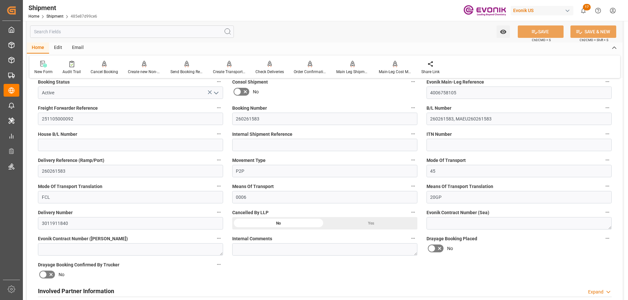
scroll to position [229, 0]
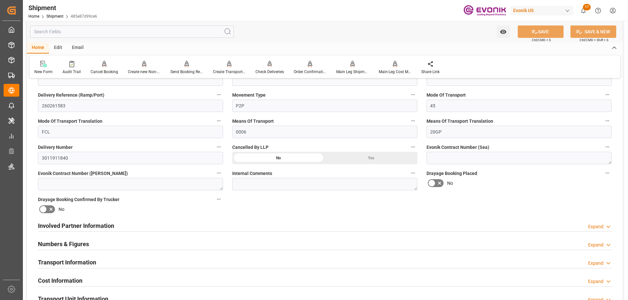
click at [112, 224] on h2 "Involved Partner Information" at bounding box center [76, 226] width 76 height 9
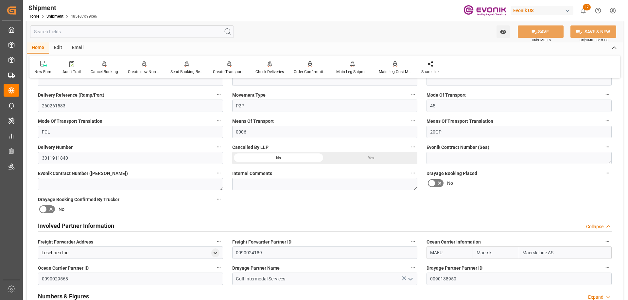
scroll to position [327, 0]
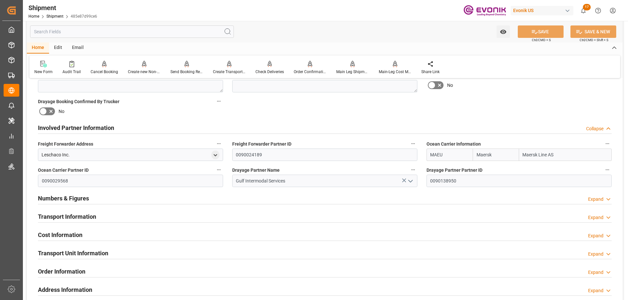
click at [84, 215] on h2 "Transport Information" at bounding box center [67, 217] width 58 height 9
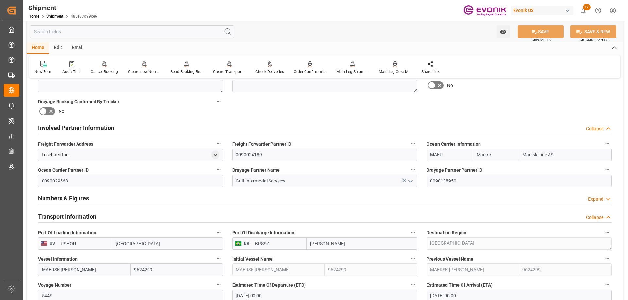
scroll to position [360, 0]
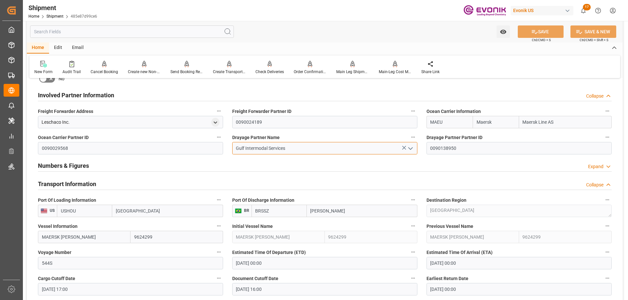
drag, startPoint x: 289, startPoint y: 151, endPoint x: 223, endPoint y: 151, distance: 65.7
click at [223, 151] on div "Booking Confirmation Milestone Bar Collapse Submitted to FFW for Booking (Pendi…" at bounding box center [325, 192] width 596 height 936
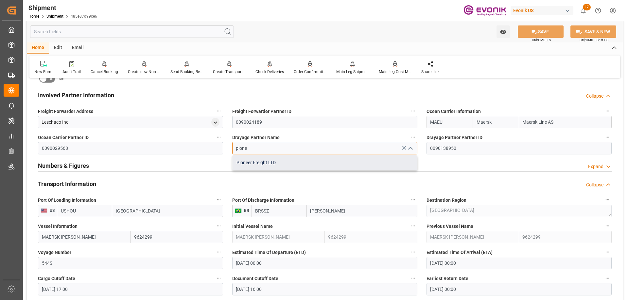
click at [259, 160] on div "Pioneer Freight LTD" at bounding box center [324, 163] width 184 height 15
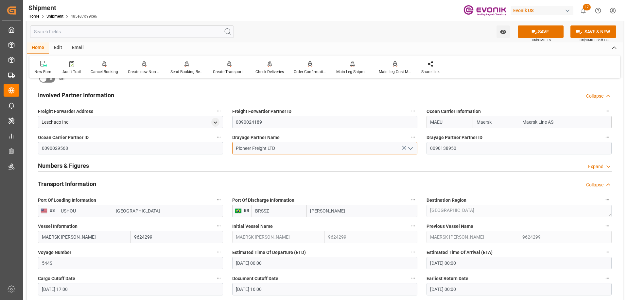
type input "Pioneer Freight LTD"
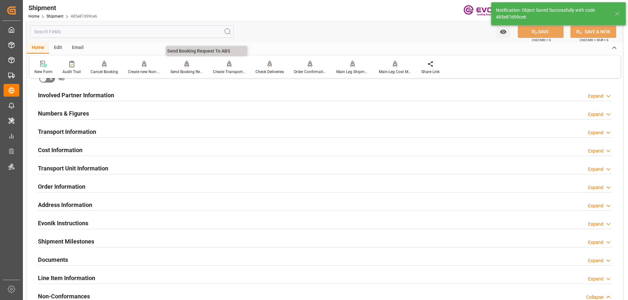
click at [183, 68] on div "Send Booking Request To ABS" at bounding box center [186, 67] width 43 height 14
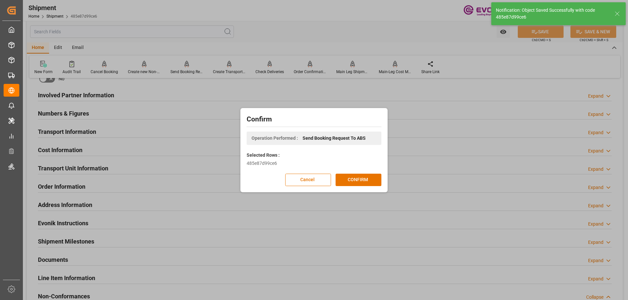
click at [334, 176] on div "Cancel CONFIRM" at bounding box center [314, 180] width 135 height 12
click at [337, 176] on button "CONFIRM" at bounding box center [358, 180] width 46 height 12
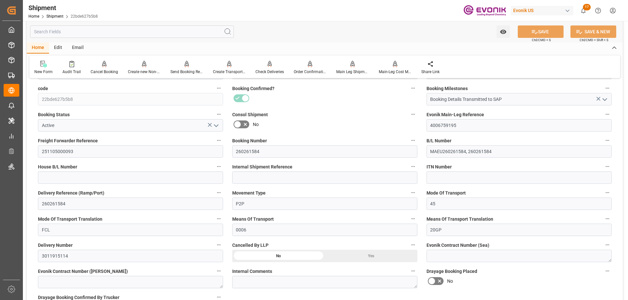
scroll to position [294, 0]
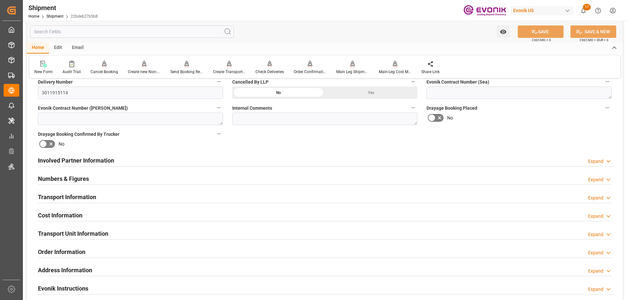
click at [117, 160] on div "Involved Partner Information Expand" at bounding box center [325, 160] width 574 height 12
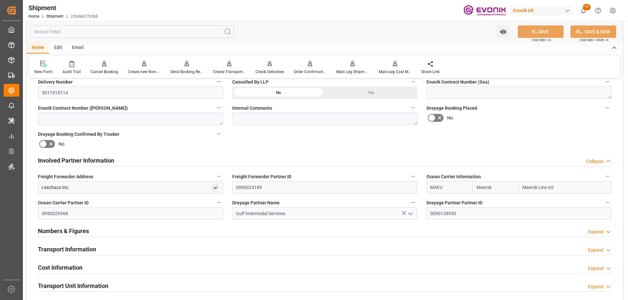
click at [98, 247] on div "Transport Information Expand" at bounding box center [325, 249] width 574 height 12
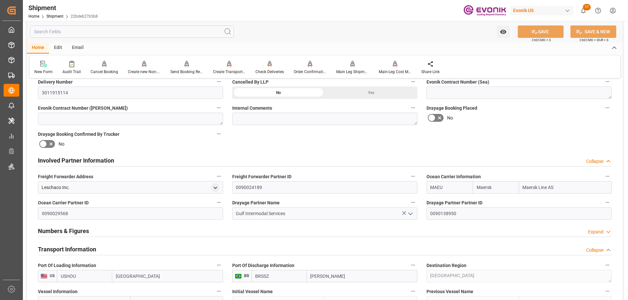
scroll to position [392, 0]
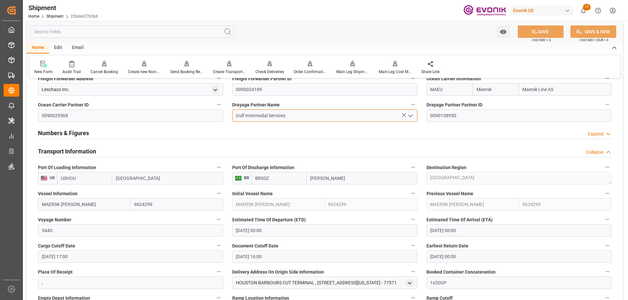
drag, startPoint x: 291, startPoint y: 116, endPoint x: 212, endPoint y: 116, distance: 79.5
click at [212, 116] on div "Booking Confirmation Milestone Bar Collapse Submitted to FFW for Booking (Pendi…" at bounding box center [325, 160] width 596 height 936
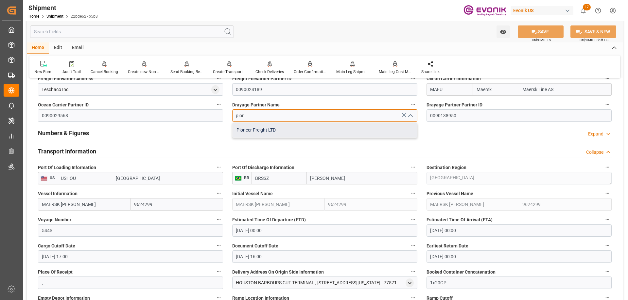
click at [268, 126] on div "Pioneer Freight LTD" at bounding box center [324, 130] width 184 height 15
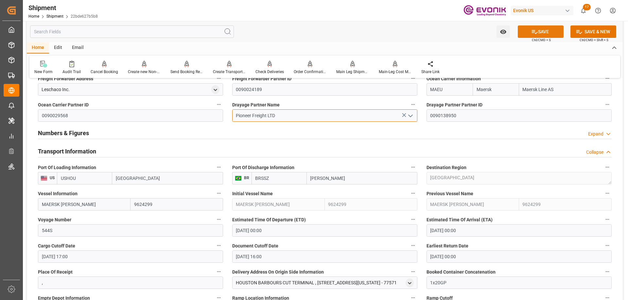
type input "Pioneer Freight LTD"
click at [550, 32] on button "SAVE" at bounding box center [541, 32] width 46 height 12
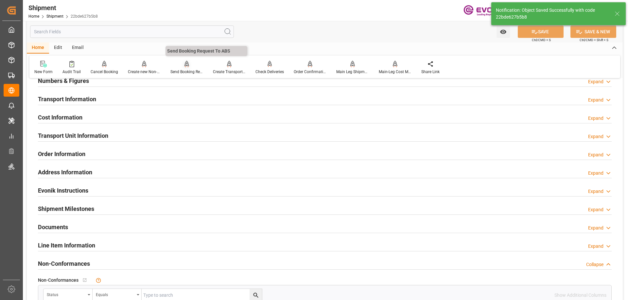
click at [186, 69] on div "Send Booking Request To ABS" at bounding box center [186, 72] width 33 height 6
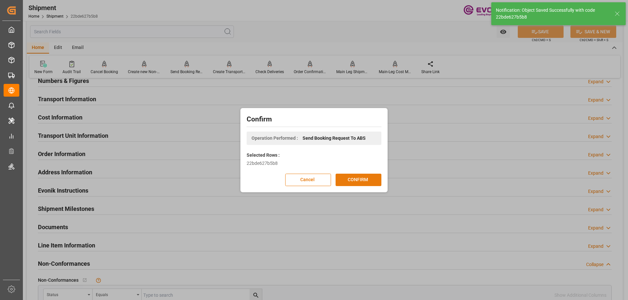
click at [351, 181] on button "CONFIRM" at bounding box center [358, 180] width 46 height 12
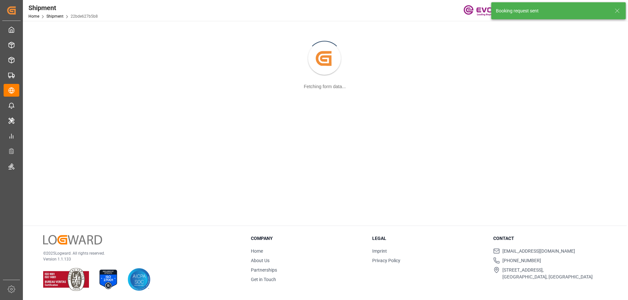
scroll to position [71, 0]
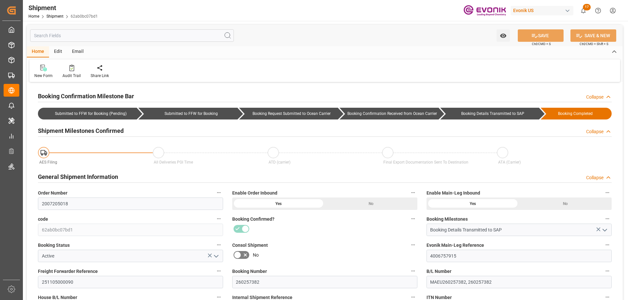
type input "[DATE] 00:00"
type input "[DATE] 17:00"
type input "[DATE] 16:00"
type input "[DATE] 00:00"
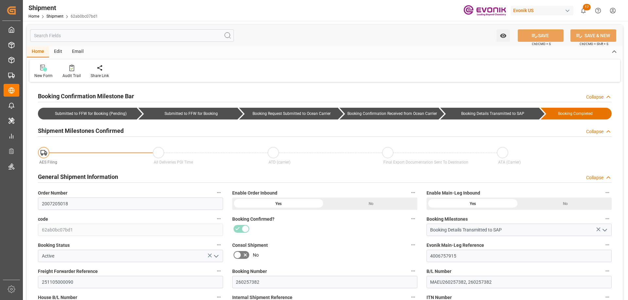
type input "11-03-2025 17:00"
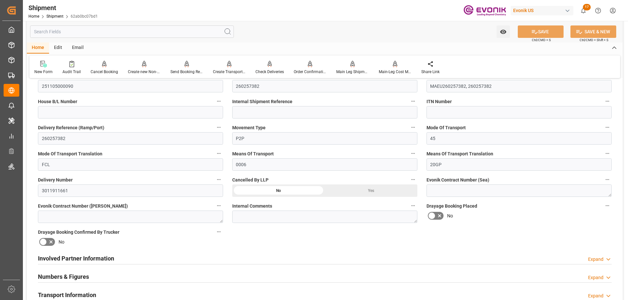
scroll to position [294, 0]
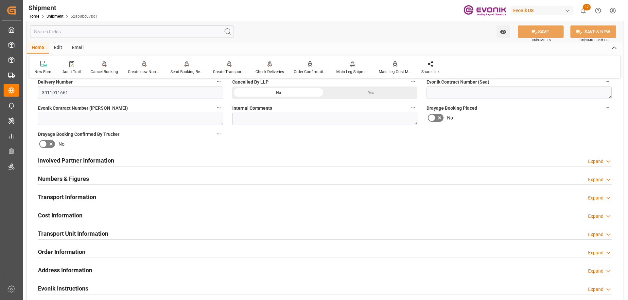
click at [96, 168] on div "Involved Partner Information Expand" at bounding box center [324, 161] width 583 height 18
click at [96, 165] on div "Involved Partner Information" at bounding box center [76, 160] width 76 height 12
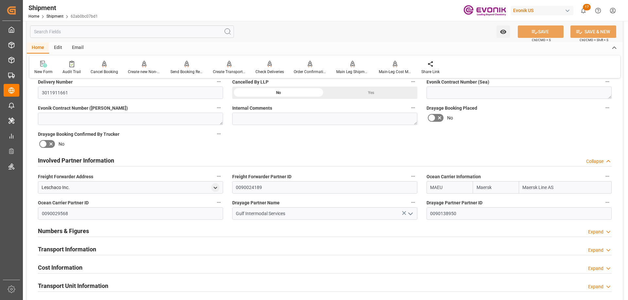
click at [96, 249] on h2 "Transport Information" at bounding box center [67, 249] width 58 height 9
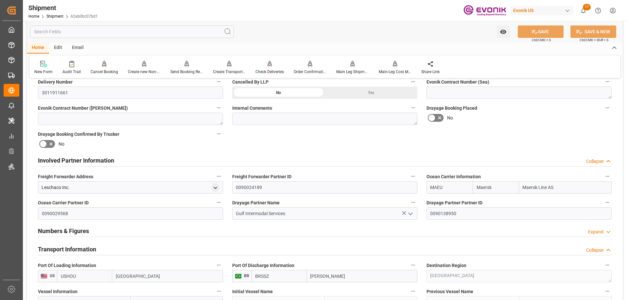
scroll to position [392, 0]
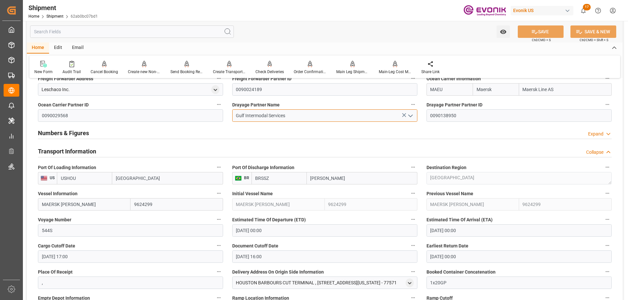
click at [286, 111] on input "Gulf Intermodal Services" at bounding box center [324, 116] width 185 height 12
drag, startPoint x: 289, startPoint y: 113, endPoint x: 220, endPoint y: 116, distance: 69.1
click at [220, 116] on div "Booking Confirmation Milestone Bar Collapse Submitted to FFW for Booking (Pendi…" at bounding box center [325, 160] width 596 height 936
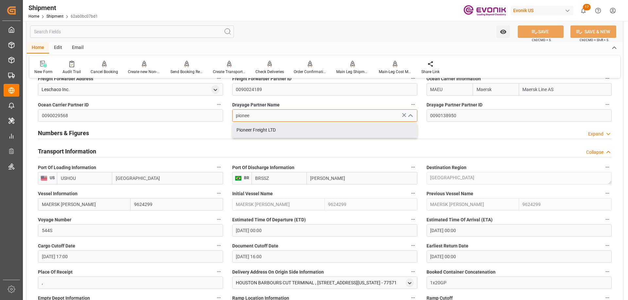
click at [246, 129] on div "Pioneer Freight LTD" at bounding box center [324, 130] width 184 height 15
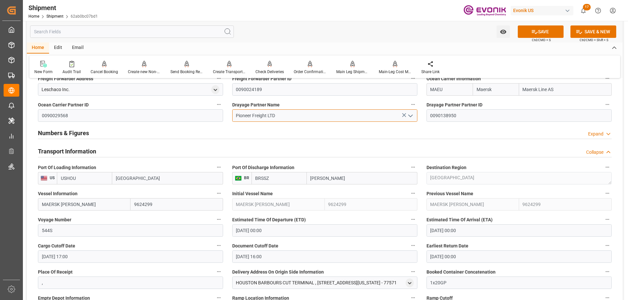
type input "Pioneer Freight LTD"
click at [534, 38] on span "Ctrl/CMD + S" at bounding box center [541, 40] width 19 height 5
click at [538, 34] on button "SAVE" at bounding box center [541, 32] width 46 height 12
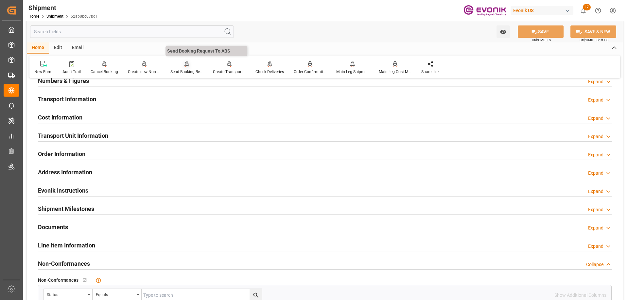
click at [192, 67] on div at bounding box center [186, 63] width 33 height 7
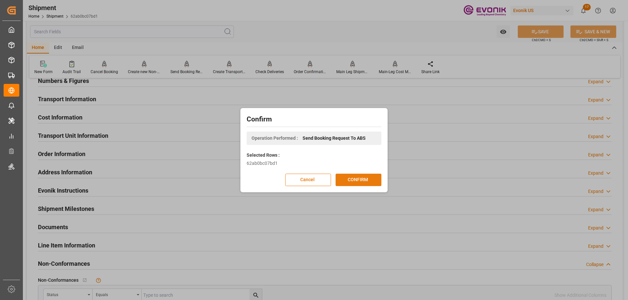
click at [347, 179] on button "CONFIRM" at bounding box center [358, 180] width 46 height 12
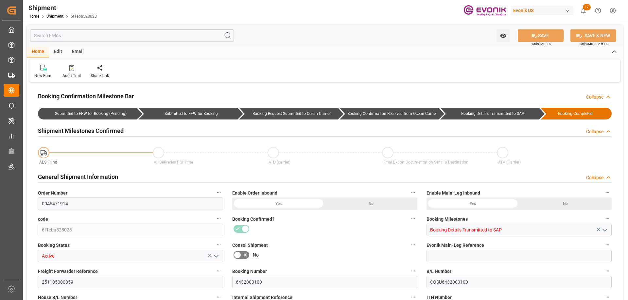
type input "Cosco"
type input "COSCO Shipping Co. Ltd."
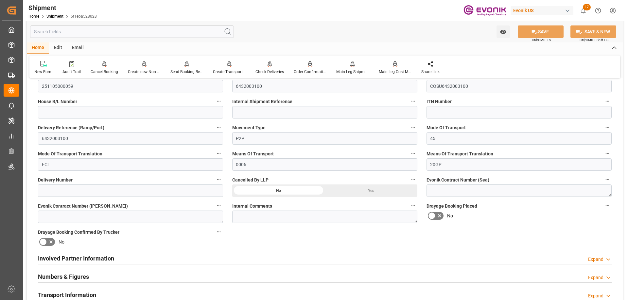
scroll to position [229, 0]
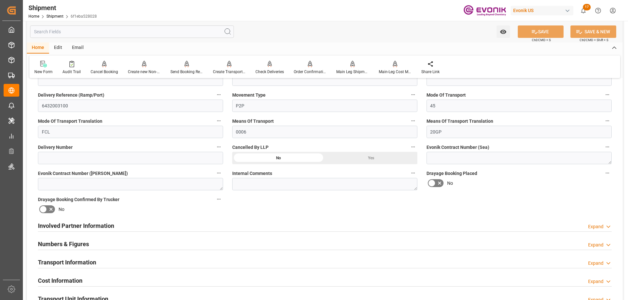
click at [102, 229] on h2 "Involved Partner Information" at bounding box center [76, 226] width 76 height 9
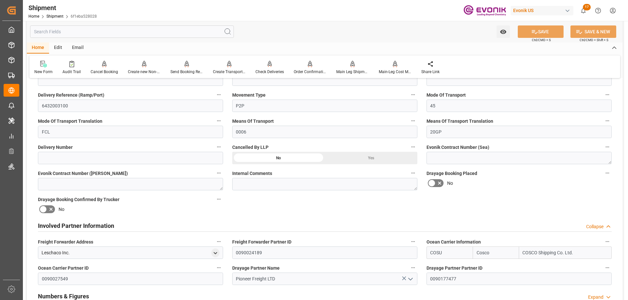
scroll to position [327, 0]
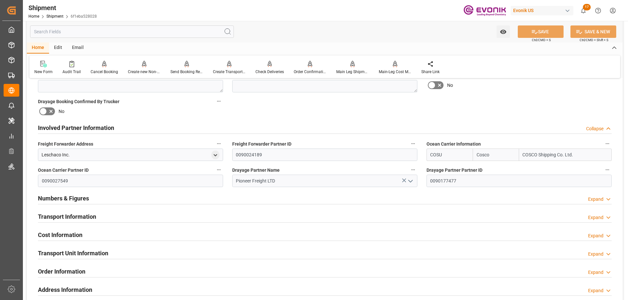
click at [89, 252] on h2 "Transport Unit Information" at bounding box center [73, 253] width 70 height 9
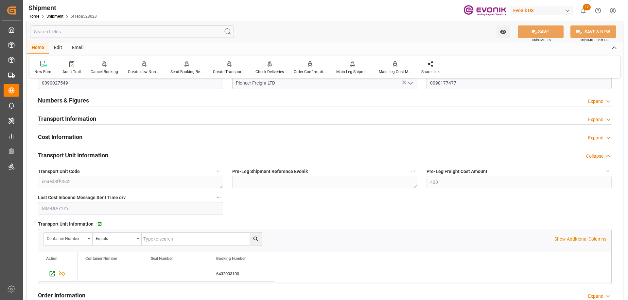
scroll to position [392, 0]
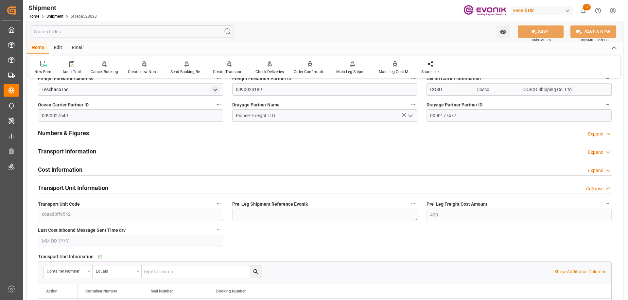
click at [74, 151] on h2 "Transport Information" at bounding box center [67, 151] width 58 height 9
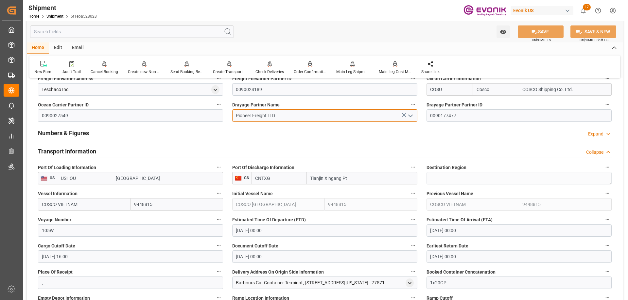
drag, startPoint x: 287, startPoint y: 115, endPoint x: 230, endPoint y: 124, distance: 57.9
click at [230, 124] on div "Drayage Partner Name Pioneer Freight LTD" at bounding box center [325, 111] width 194 height 26
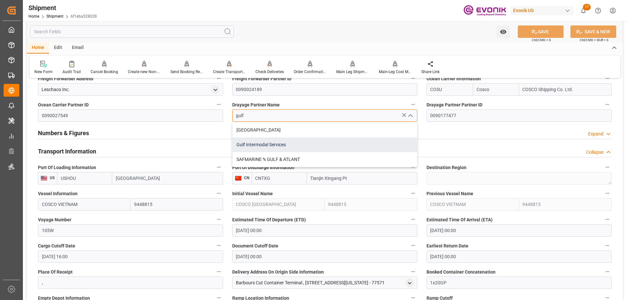
click at [264, 145] on div "Gulf Intermodal Services" at bounding box center [324, 145] width 184 height 15
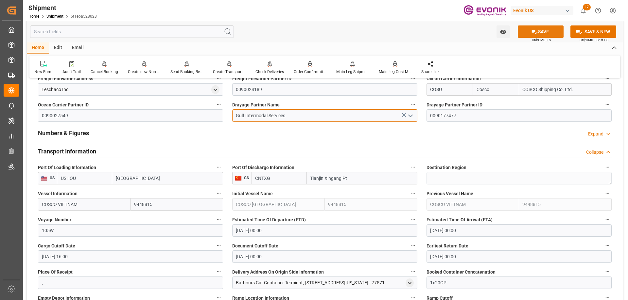
type input "Gulf Intermodal Services"
click at [556, 29] on button "SAVE" at bounding box center [541, 32] width 46 height 12
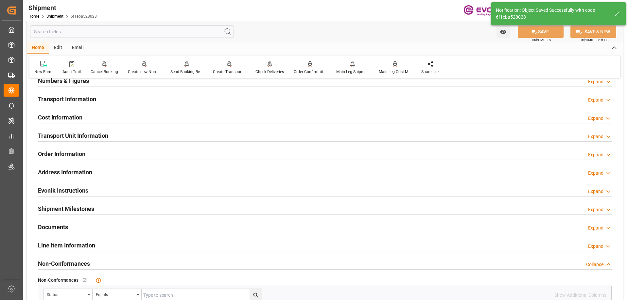
type input "0090138950"
type textarea "[GEOGRAPHIC_DATA]"
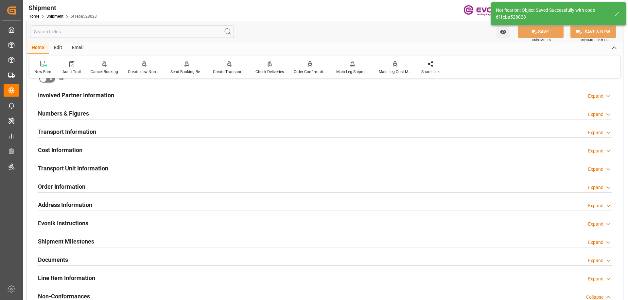
click at [81, 97] on h2 "Involved Partner Information" at bounding box center [76, 95] width 76 height 9
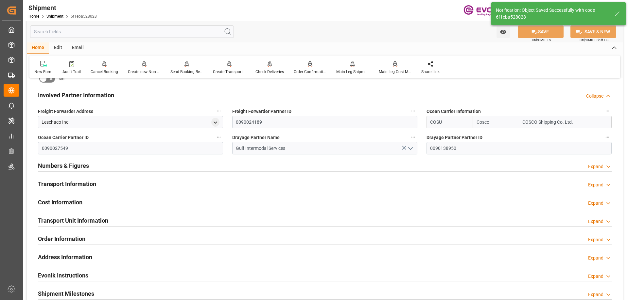
click at [86, 180] on h2 "Transport Information" at bounding box center [67, 184] width 58 height 9
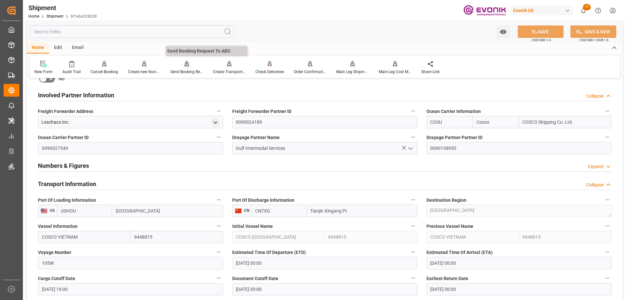
click at [188, 67] on div at bounding box center [186, 63] width 33 height 7
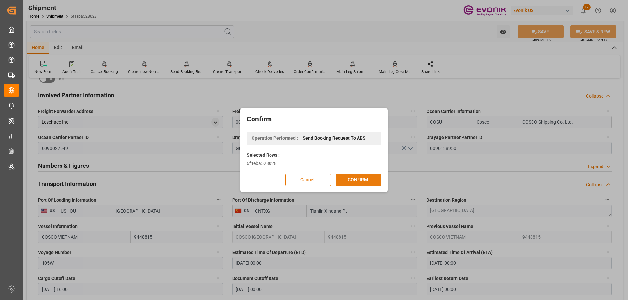
click at [350, 180] on button "CONFIRM" at bounding box center [358, 180] width 46 height 12
